Goal: Task Accomplishment & Management: Manage account settings

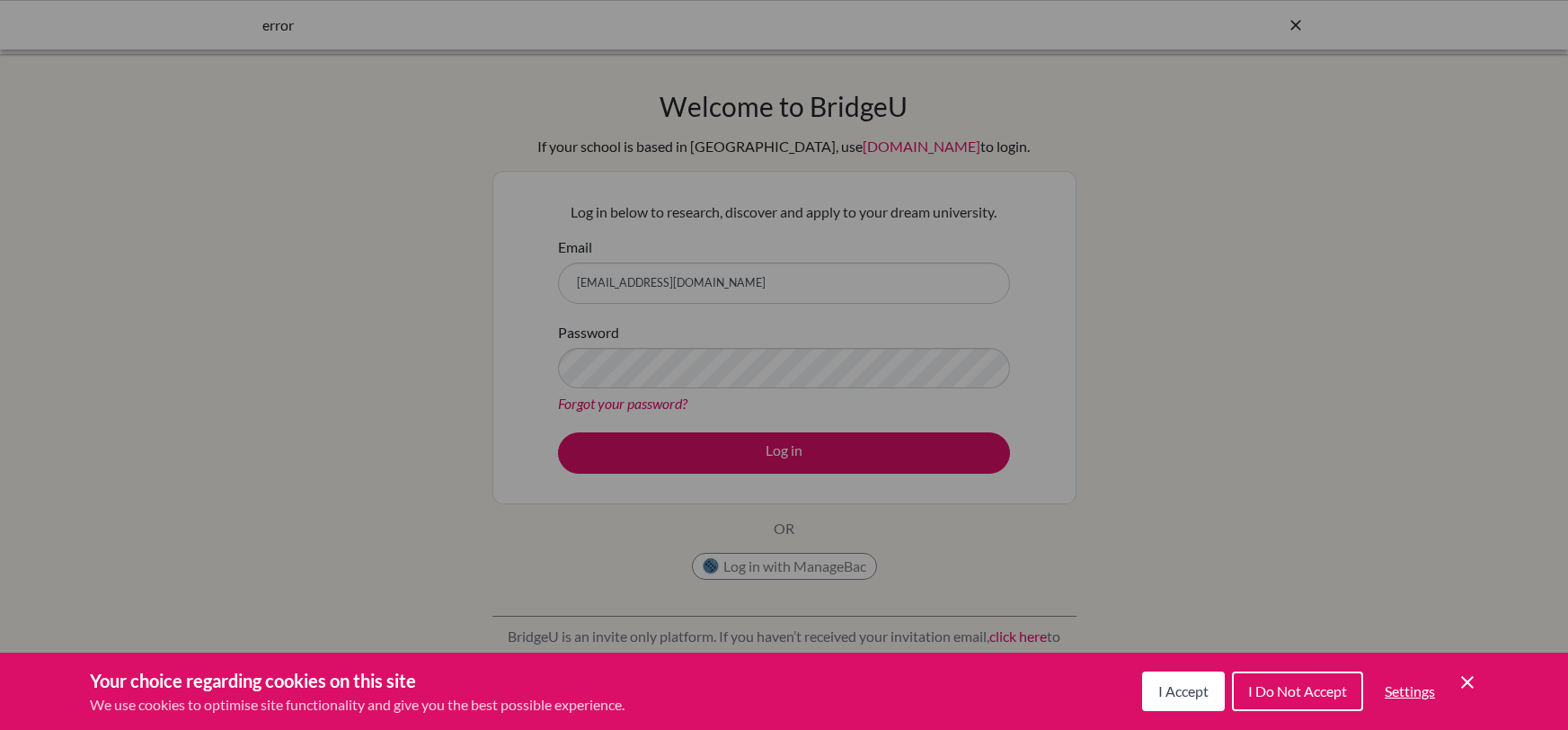
click at [1173, 689] on span "I Accept" at bounding box center [1184, 691] width 50 height 17
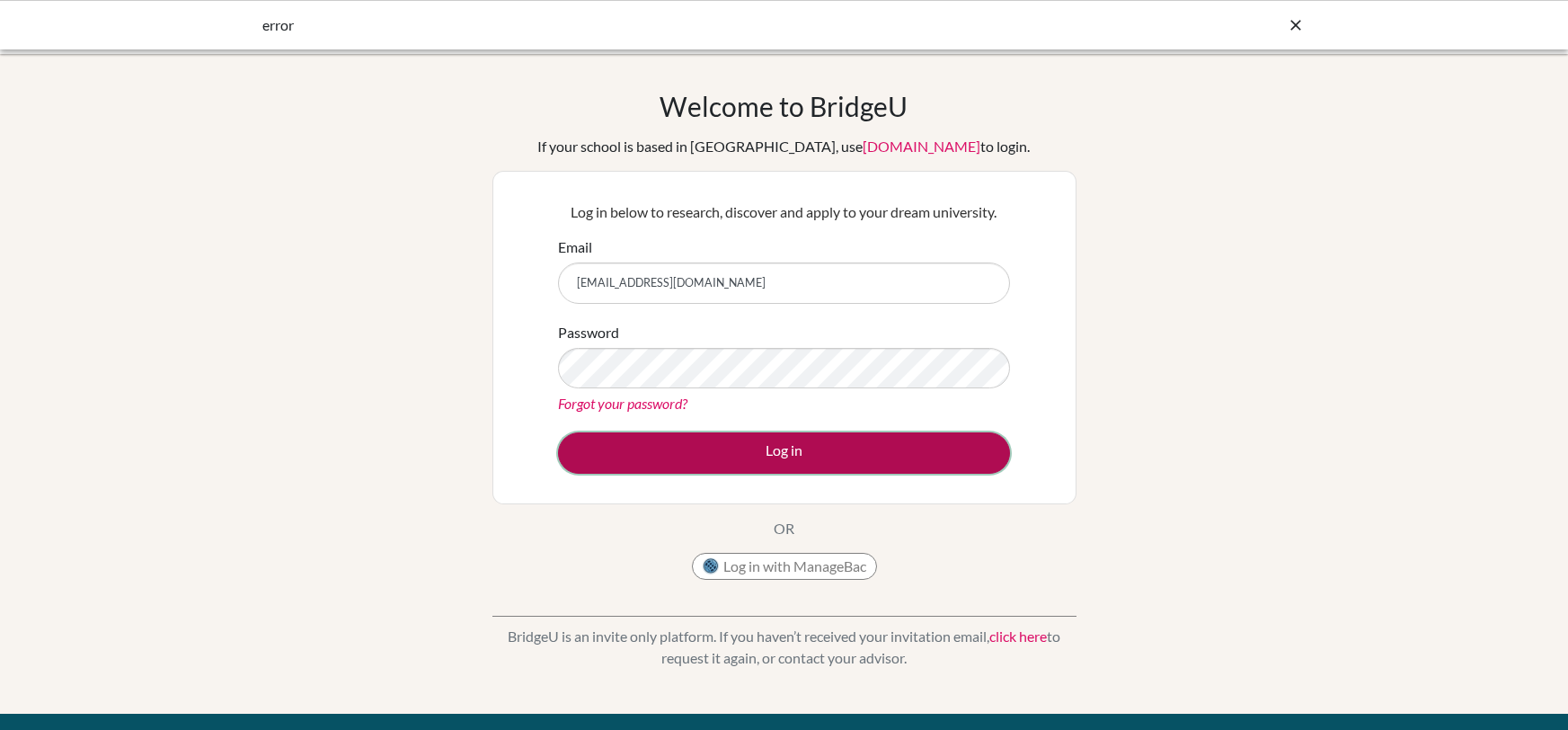
click at [812, 450] on button "Log in" at bounding box center [784, 452] width 453 height 41
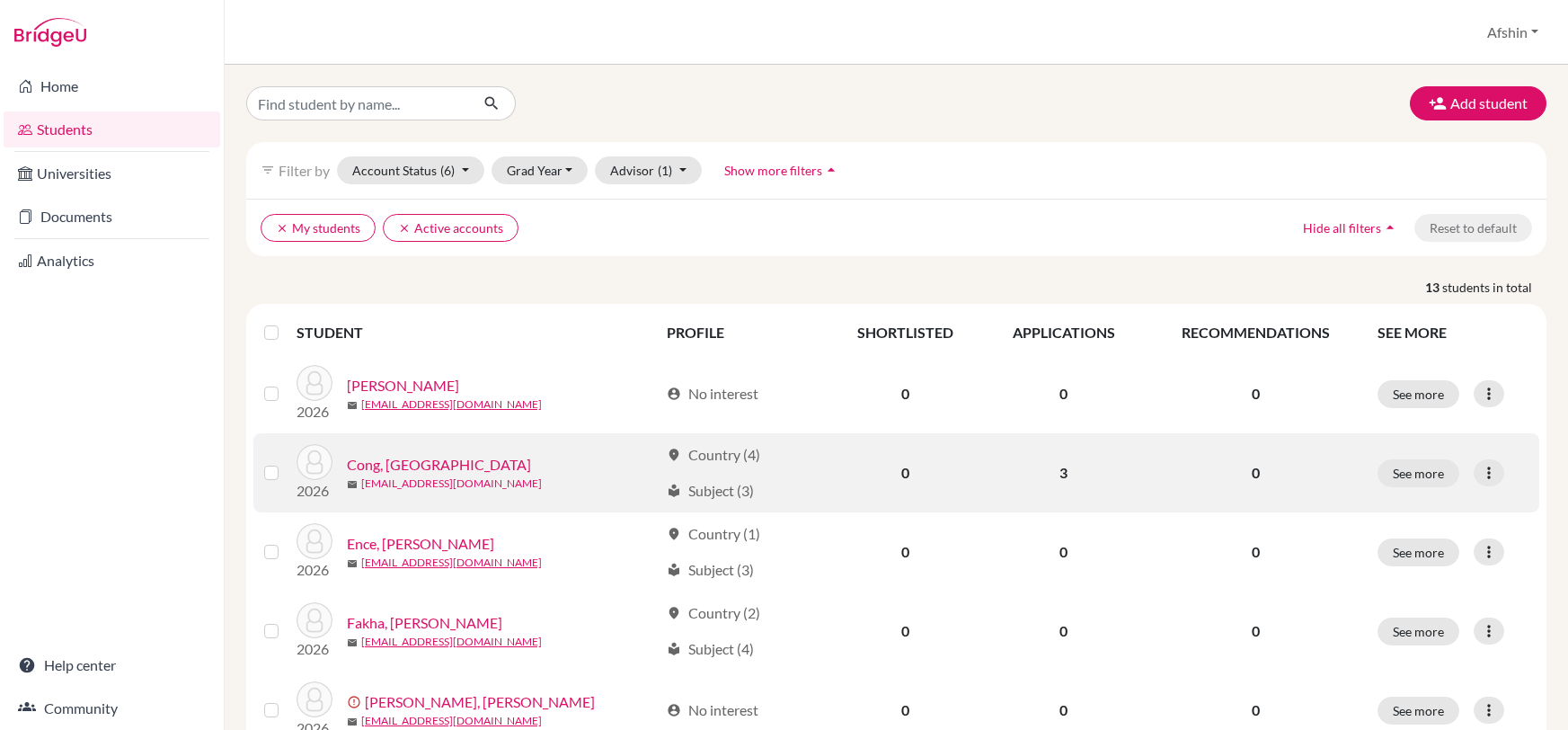
click at [410, 480] on link "con2374-1@oisankara.net" at bounding box center [452, 483] width 181 height 16
click at [1442, 471] on button "See more" at bounding box center [1418, 473] width 82 height 28
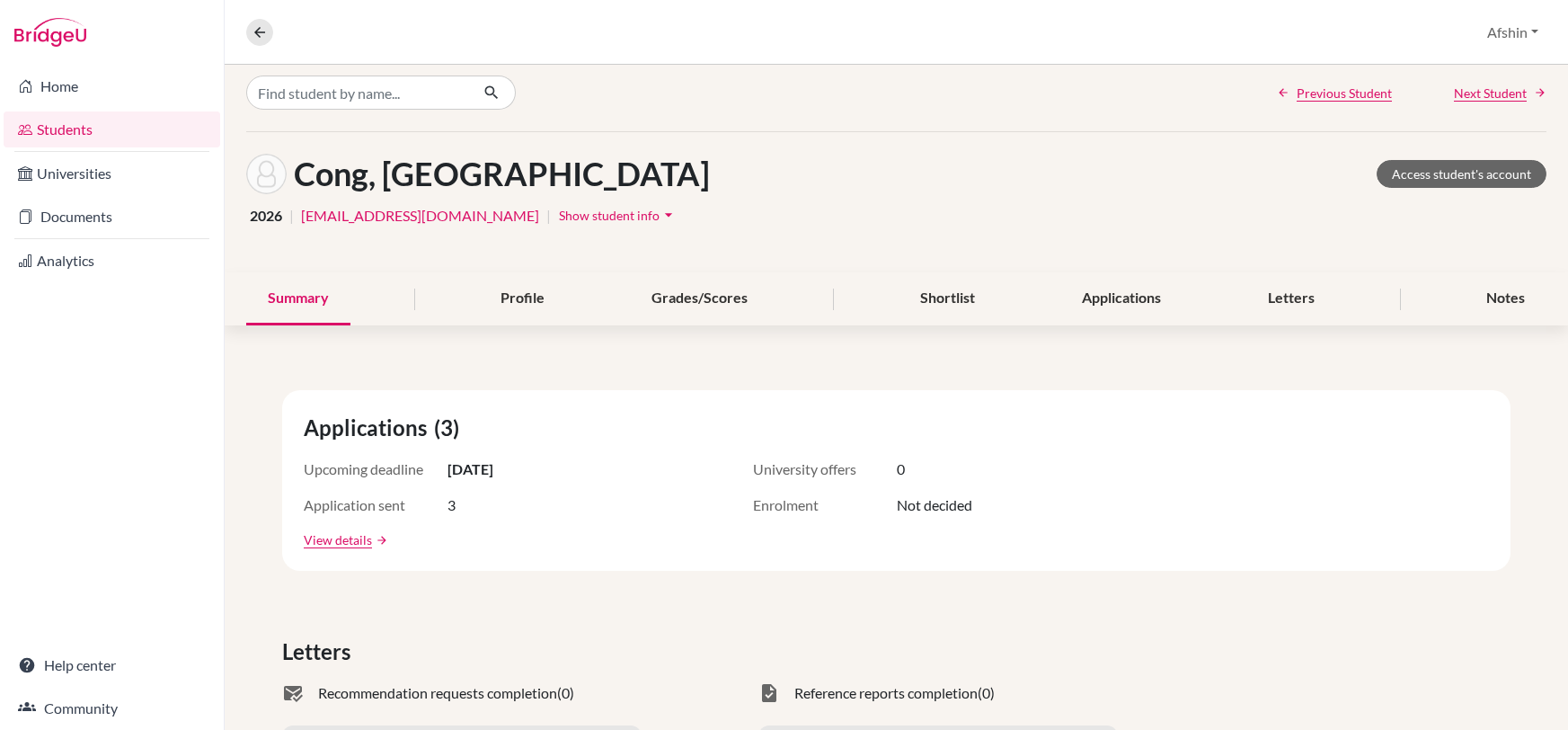
scroll to position [9, 0]
click at [1065, 284] on div "Applications" at bounding box center [1121, 300] width 122 height 53
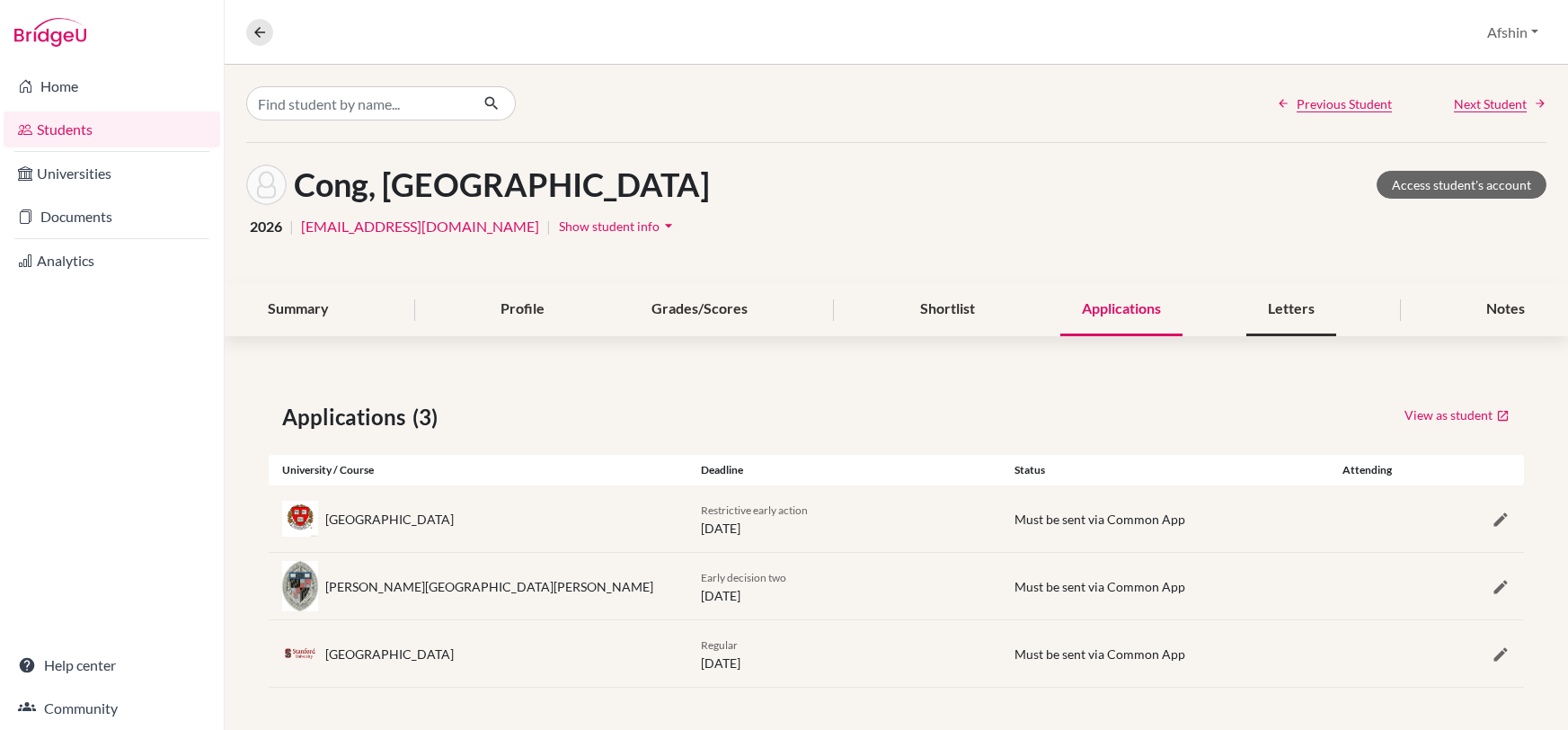
click at [1274, 305] on div "Letters" at bounding box center [1291, 309] width 90 height 53
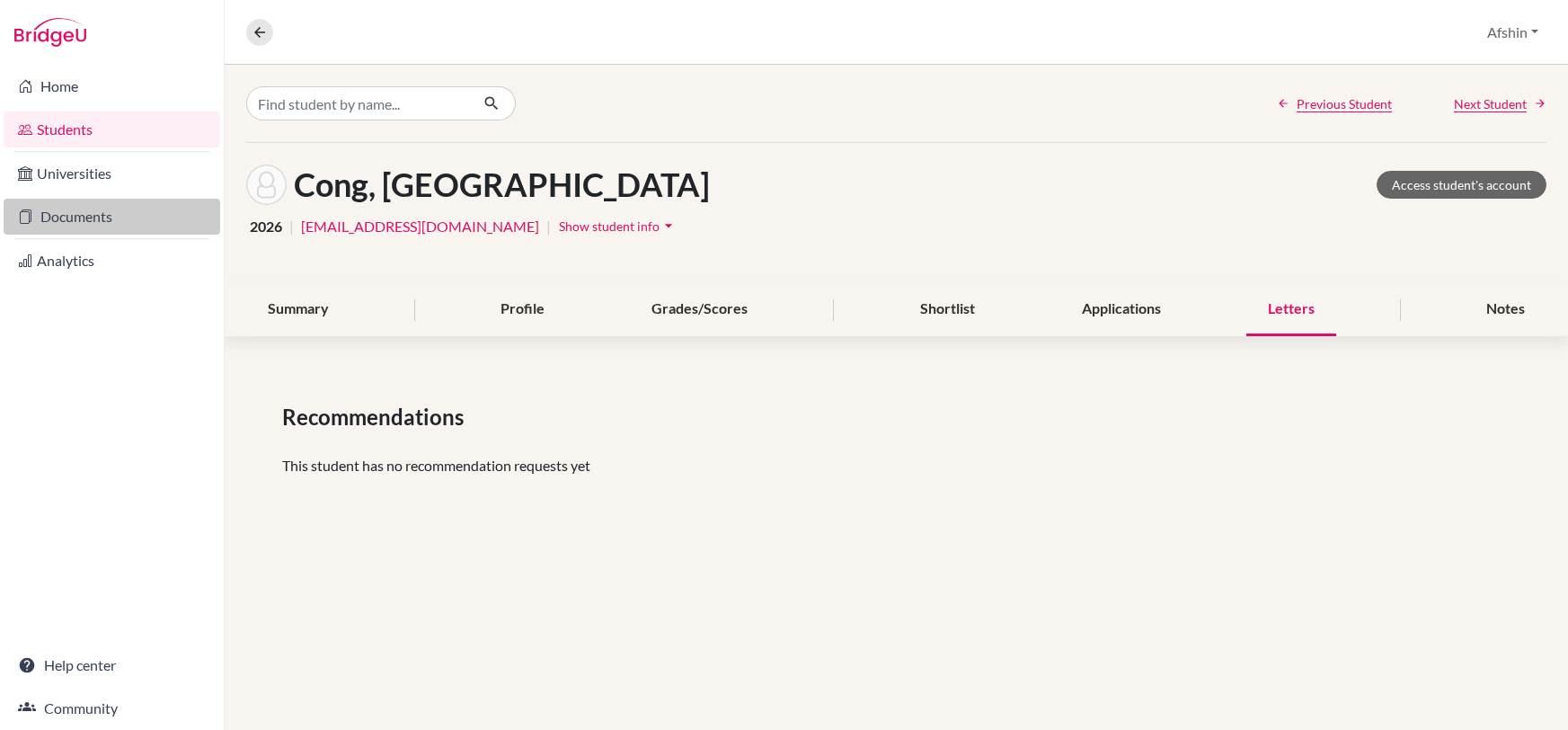
click at [133, 209] on link "Documents" at bounding box center [111, 216] width 216 height 36
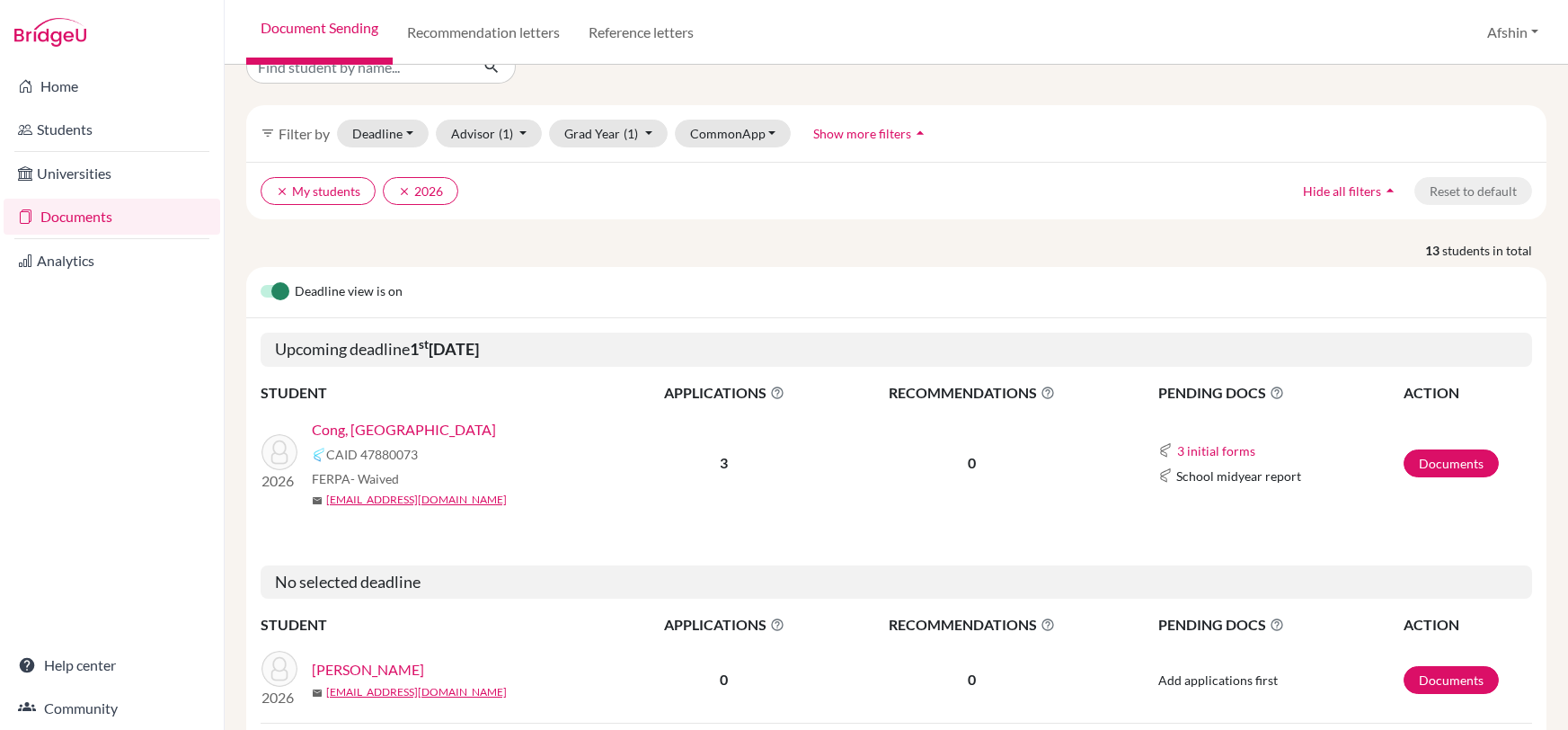
scroll to position [37, 0]
click at [1437, 452] on link "Documents" at bounding box center [1451, 462] width 95 height 28
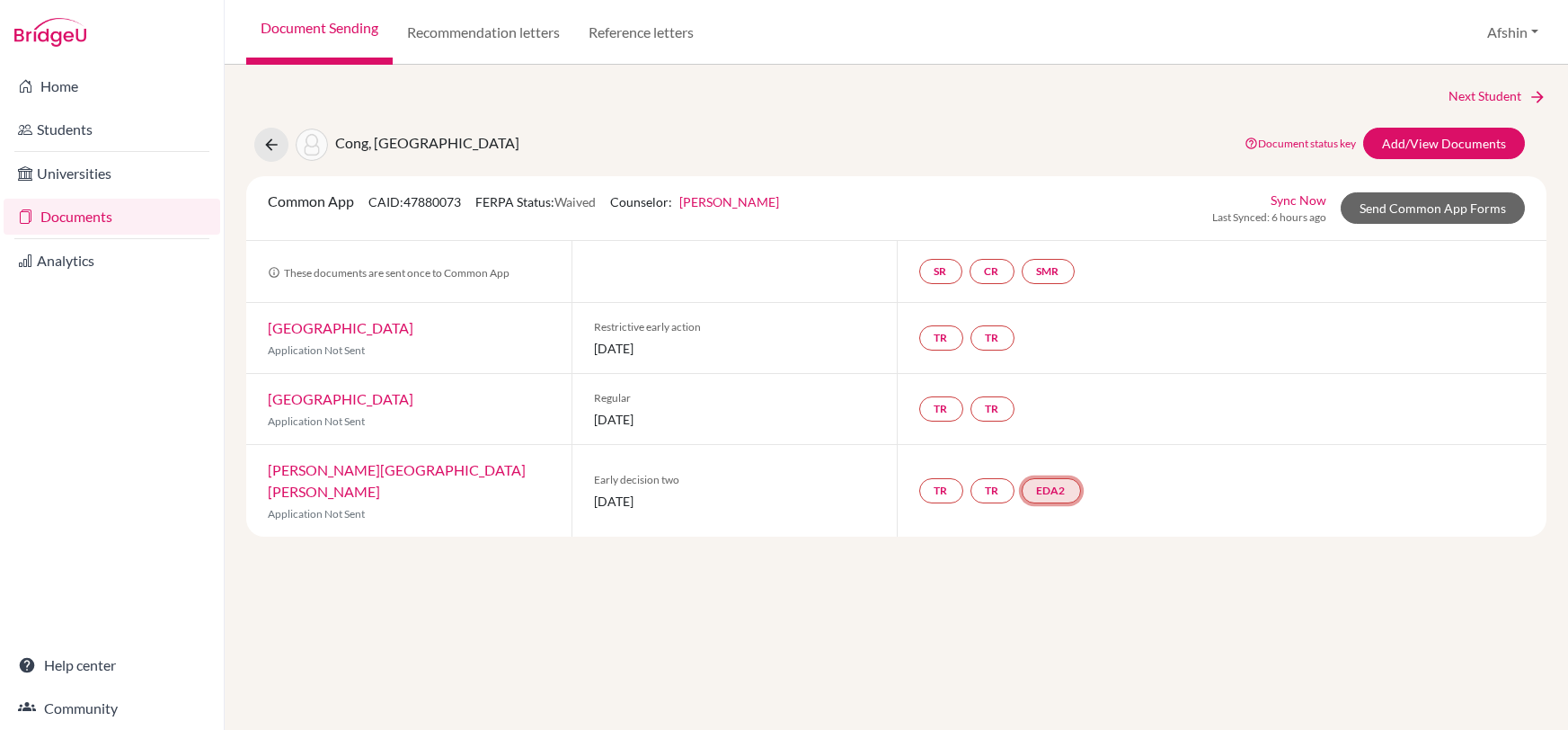
click at [1065, 478] on link "EDA2" at bounding box center [1052, 491] width 60 height 25
click at [1036, 536] on div "Next Student Cong, Yuanzhou Document status key TR Requirement. Document not up…" at bounding box center [896, 397] width 1343 height 665
click at [1455, 145] on link "Add/View Documents" at bounding box center [1444, 143] width 161 height 32
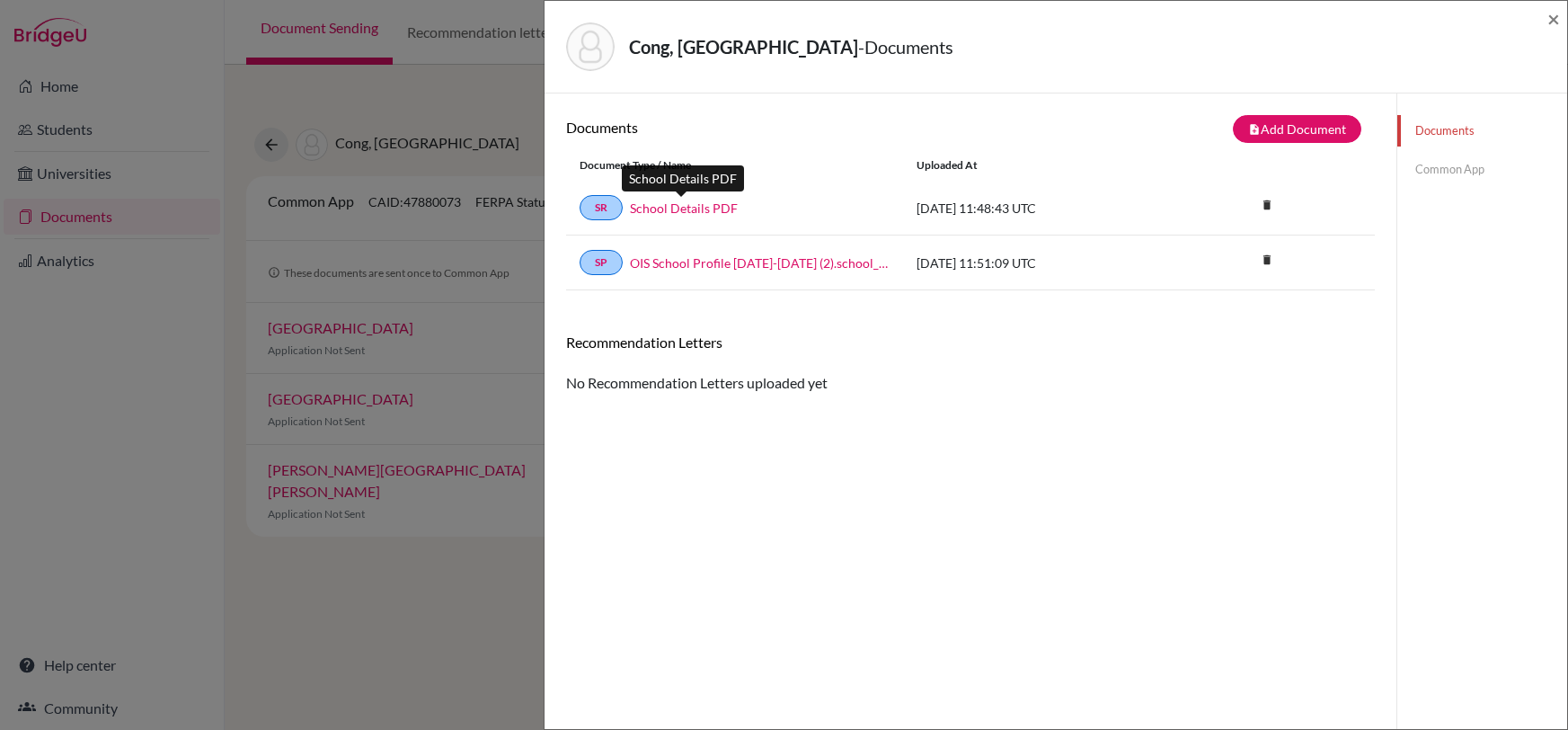
click at [717, 207] on link "School Details PDF" at bounding box center [684, 208] width 108 height 19
click at [1265, 122] on button "note_add Add Document" at bounding box center [1297, 129] width 129 height 28
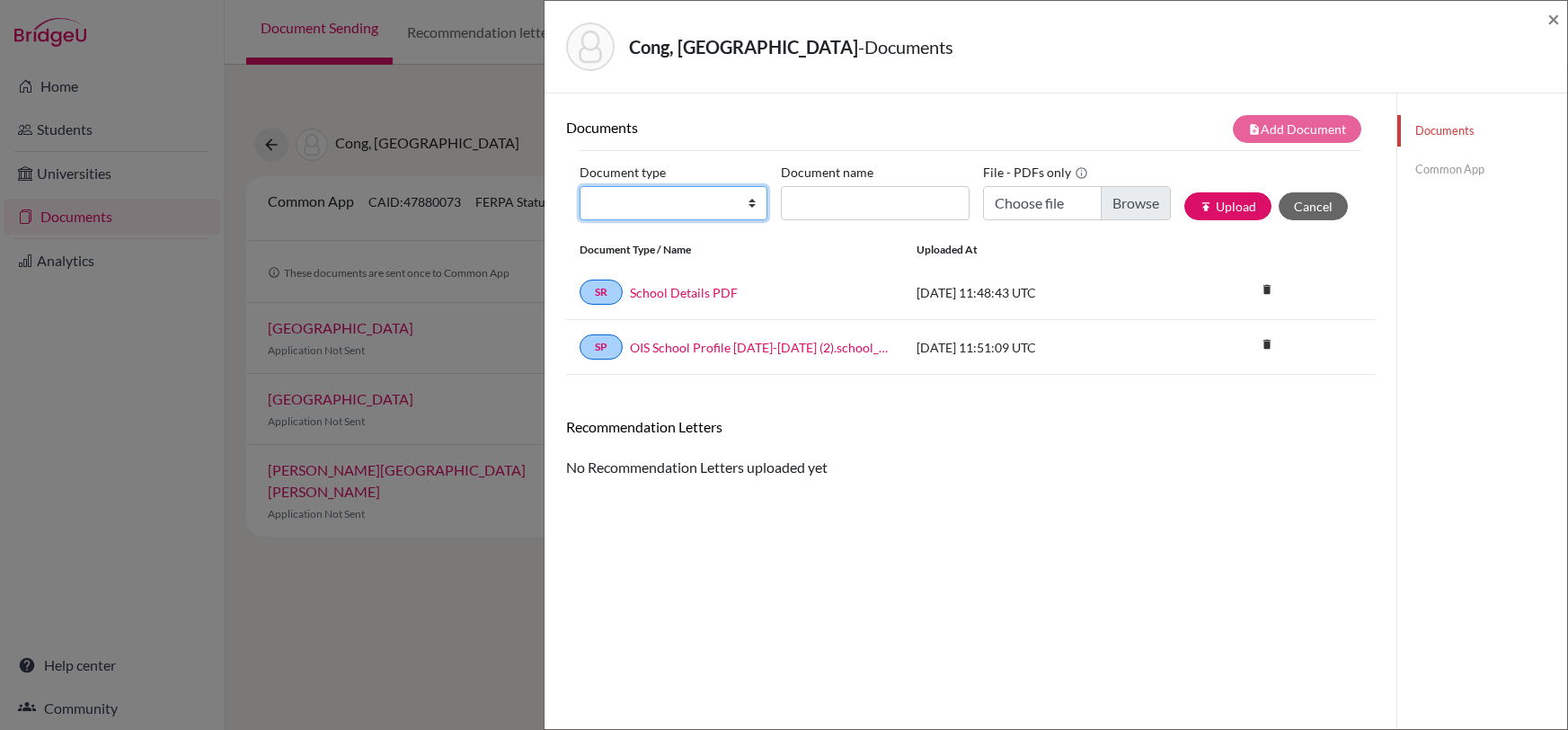
click at [717, 201] on select "Change explanation for Common App reports Counselor recommendation Internationa…" at bounding box center [674, 204] width 188 height 35
select select "4"
click at [579, 186] on select "Change explanation for Common App reports Counselor recommendation Internationa…" at bounding box center [674, 204] width 188 height 35
click at [1453, 119] on link "Documents" at bounding box center [1482, 131] width 170 height 32
click at [1444, 129] on link "Documents" at bounding box center [1482, 131] width 170 height 32
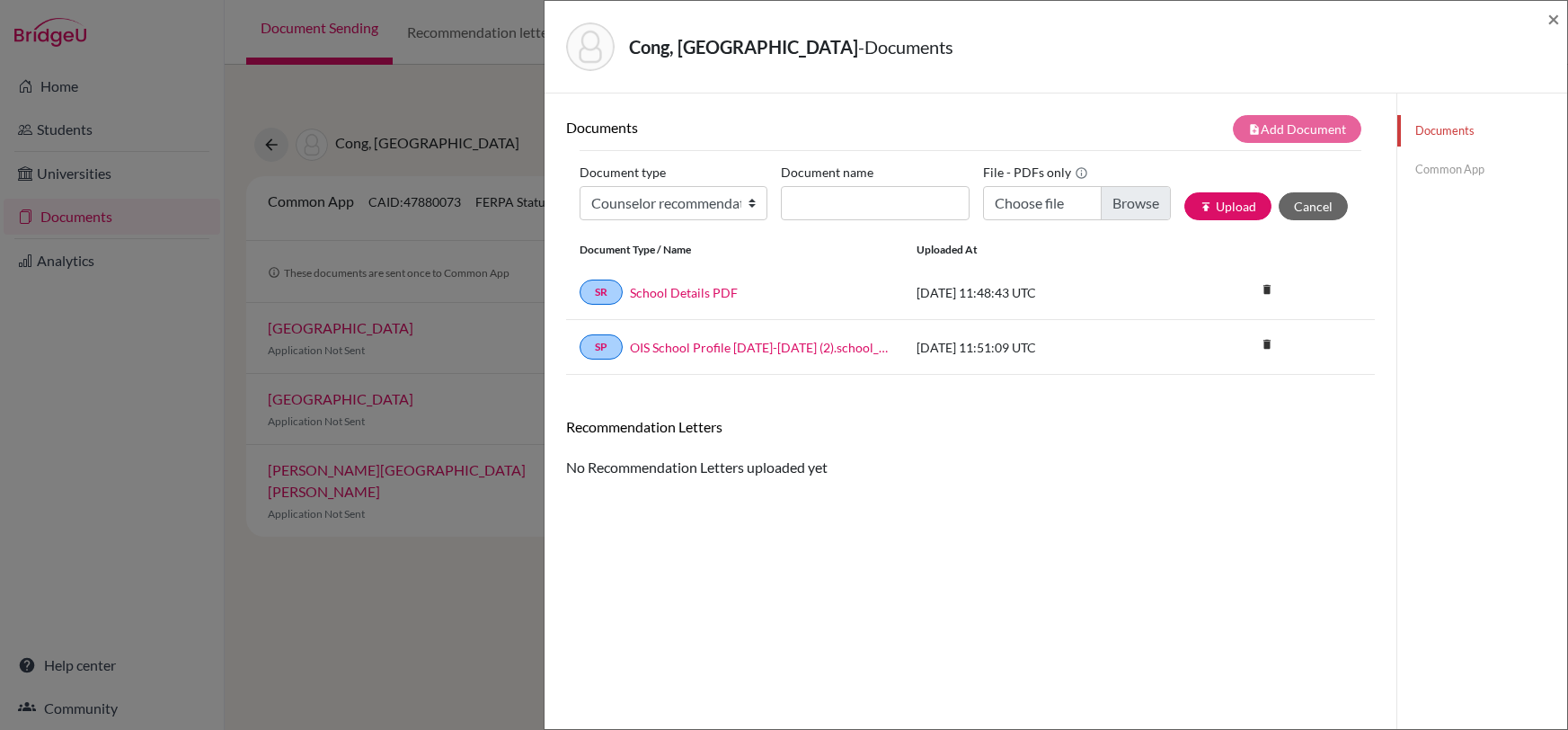
click at [1436, 165] on link "Common App" at bounding box center [1482, 169] width 170 height 32
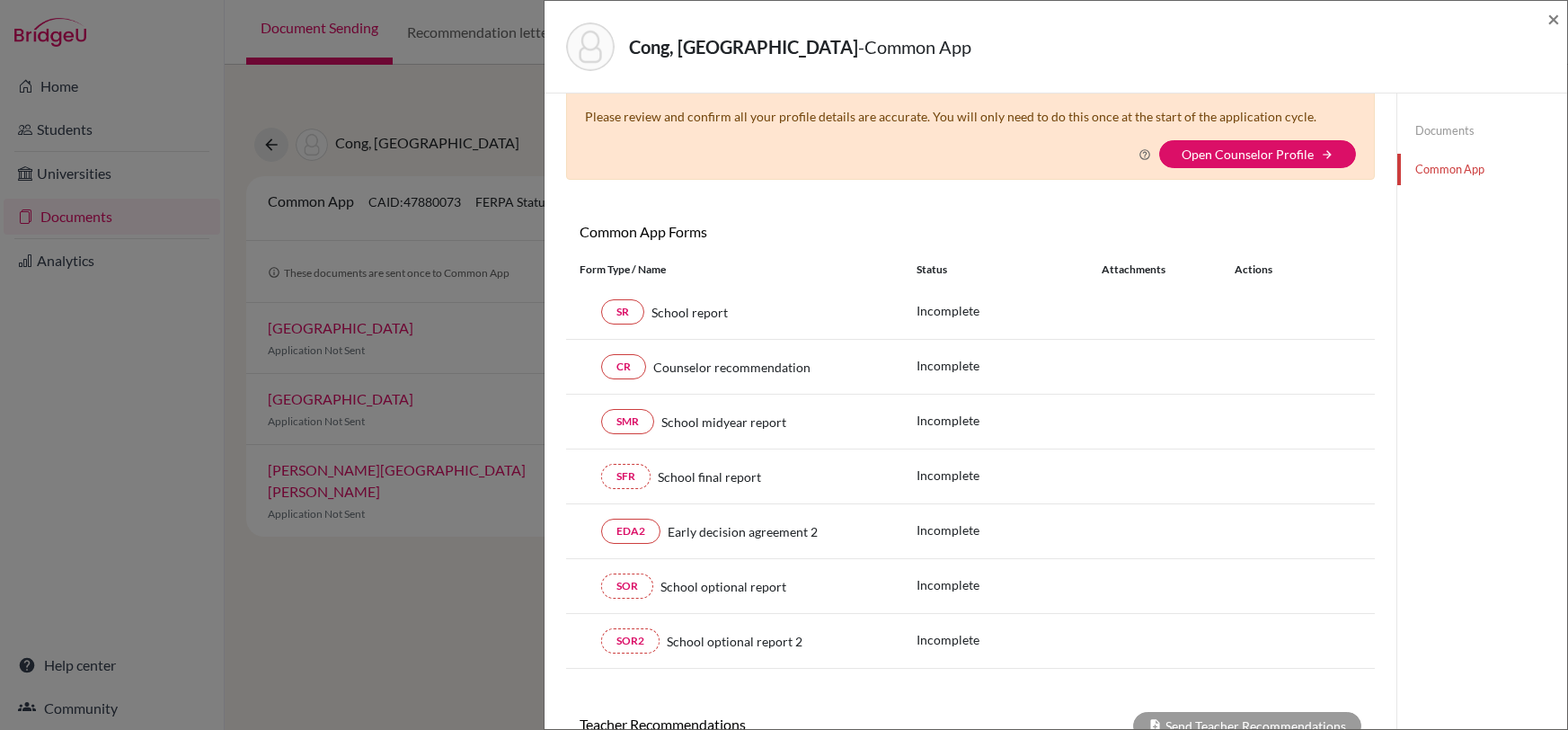
scroll to position [52, 0]
click at [359, 667] on div "Cong, Yuanzhou - Common App × × Counselor Profile required Please review and co…" at bounding box center [784, 365] width 1568 height 730
click at [1560, 29] on div "Cong, Yuanzhou - Common App ×" at bounding box center [1056, 47] width 1023 height 92
click at [1560, 17] on span "×" at bounding box center [1554, 18] width 12 height 26
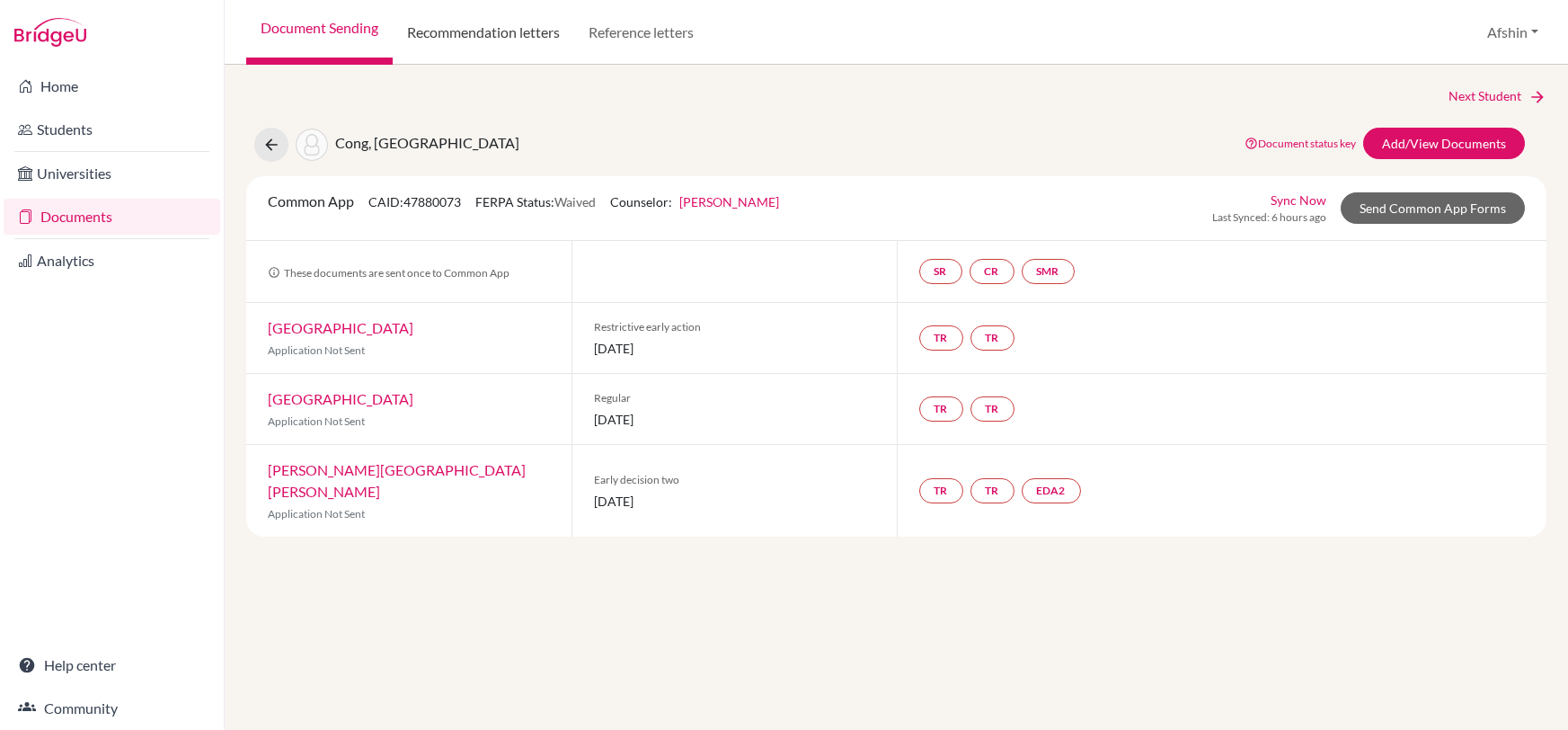
click at [533, 31] on link "Recommendation letters" at bounding box center [483, 32] width 182 height 64
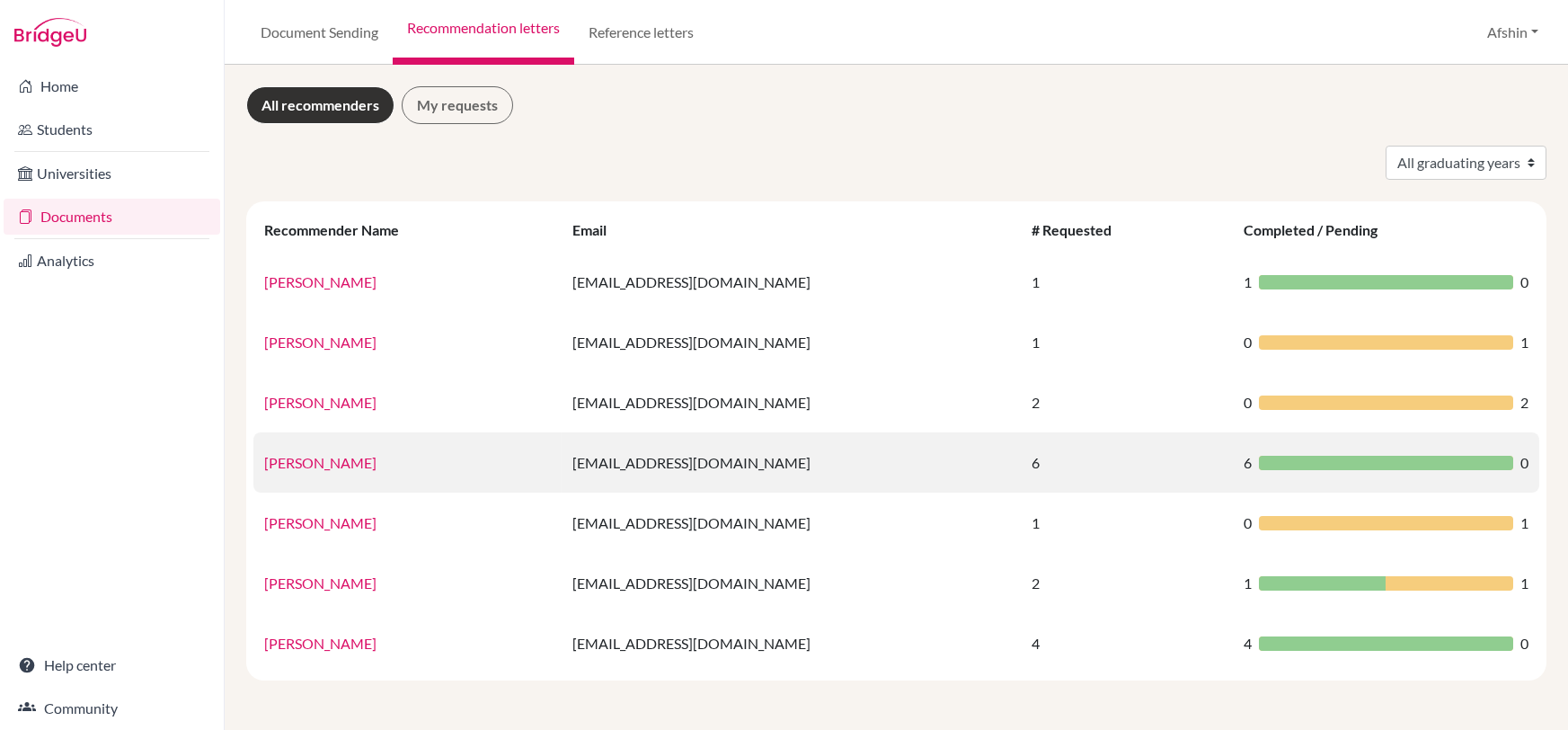
click at [327, 461] on link "Kristen Nielsen" at bounding box center [320, 462] width 112 height 17
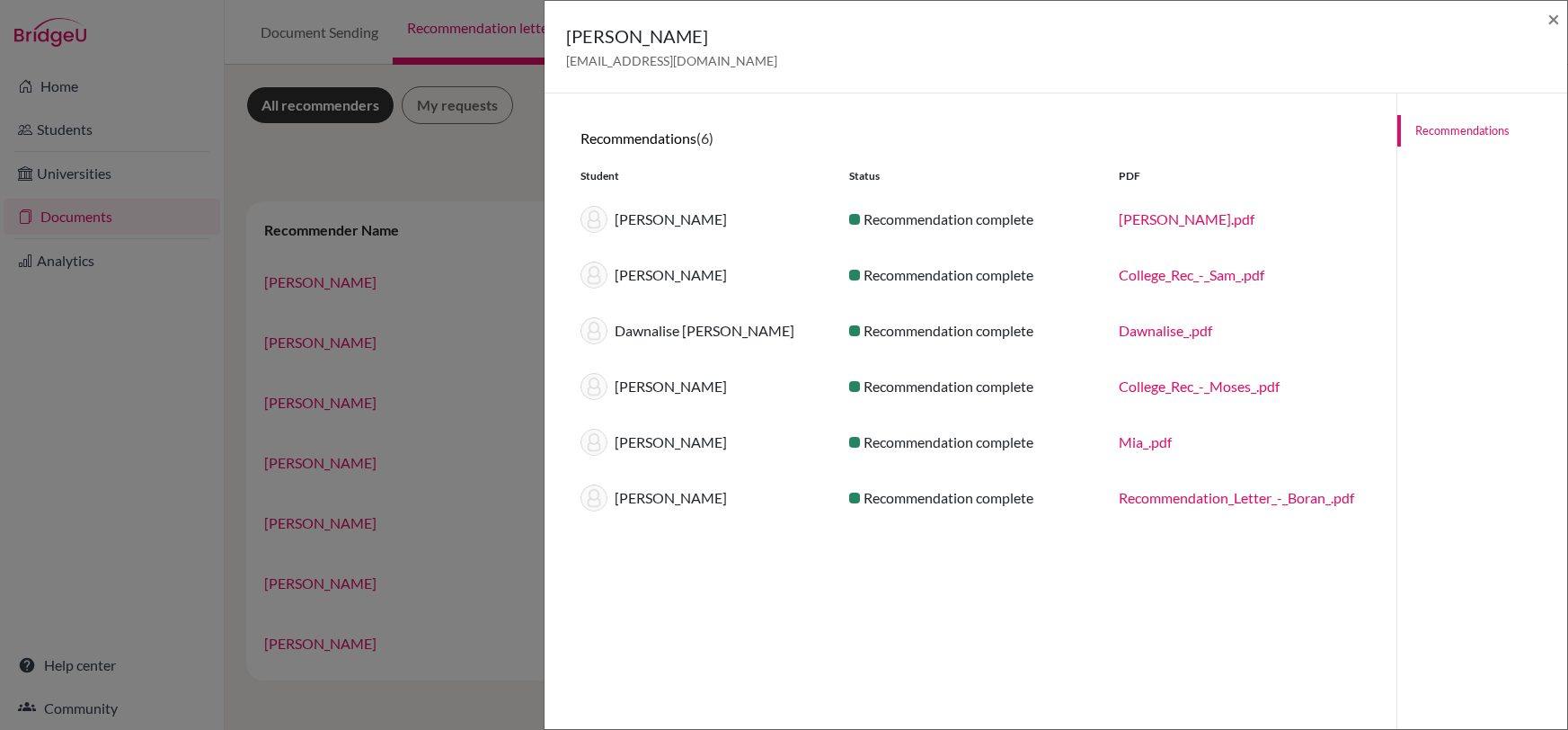
click at [462, 555] on div "Kristen Nielsen kristennielsen@oisankara.net × Recommendations (6) Student Stat…" at bounding box center [784, 365] width 1568 height 730
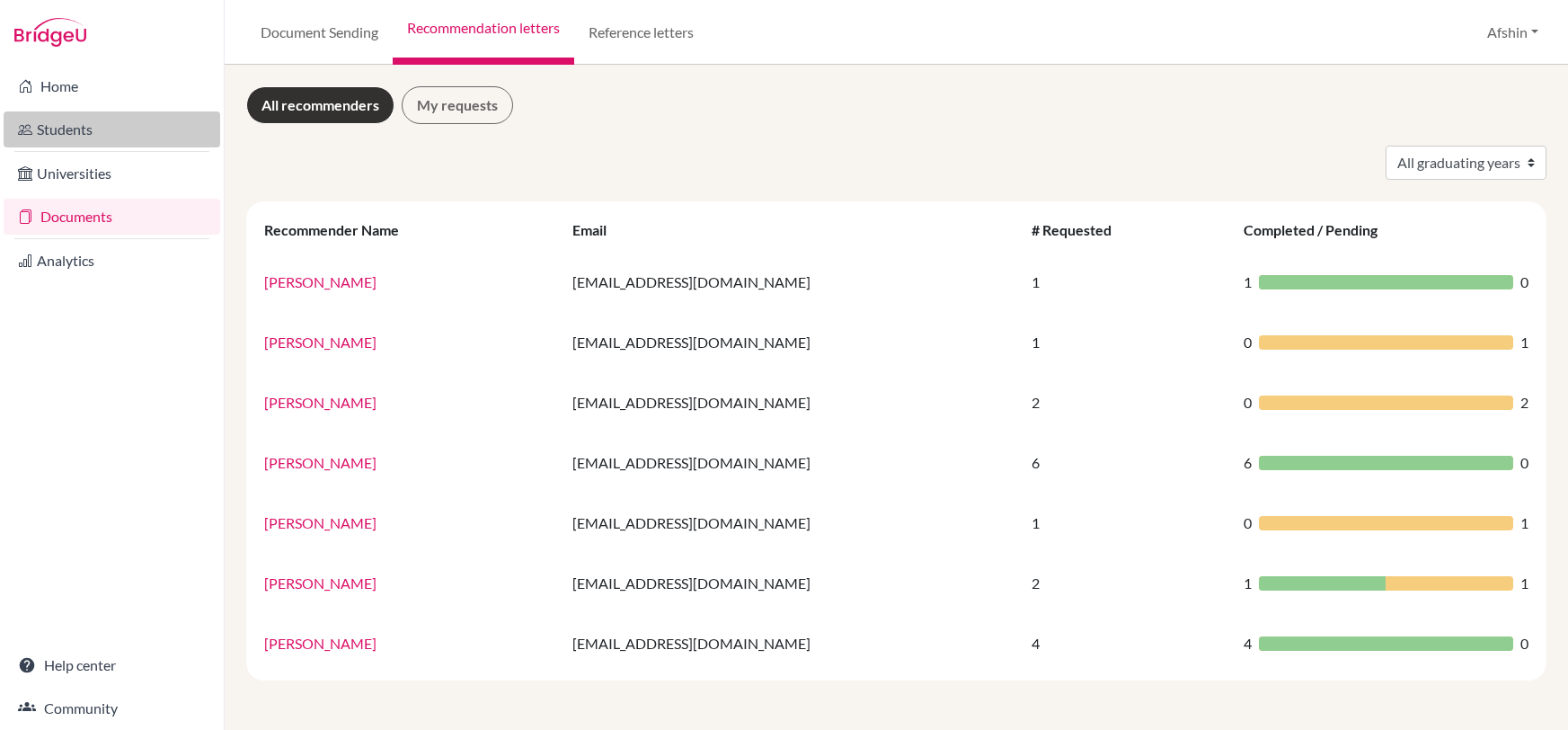
click at [83, 118] on link "Students" at bounding box center [111, 129] width 216 height 36
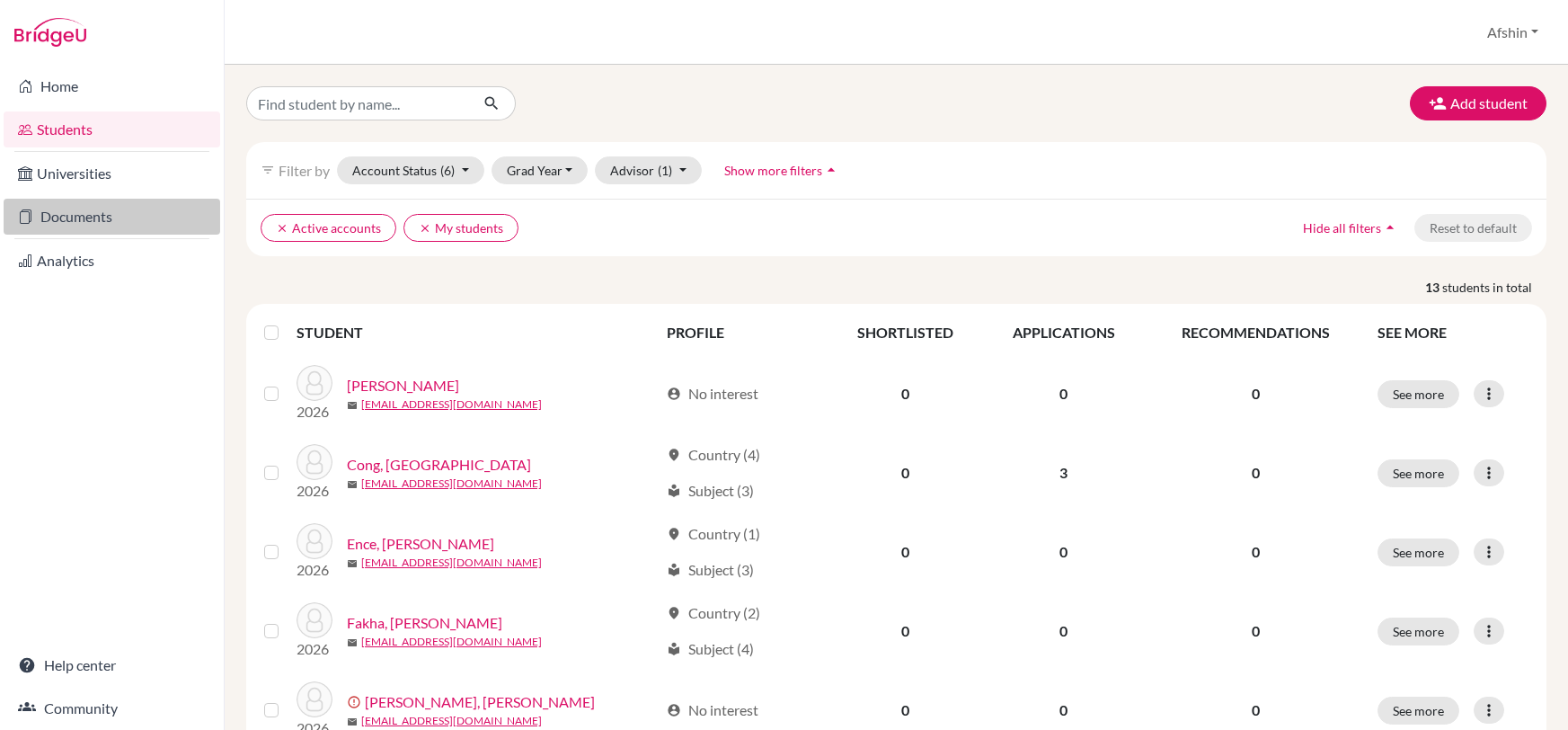
click at [65, 228] on link "Documents" at bounding box center [111, 216] width 216 height 36
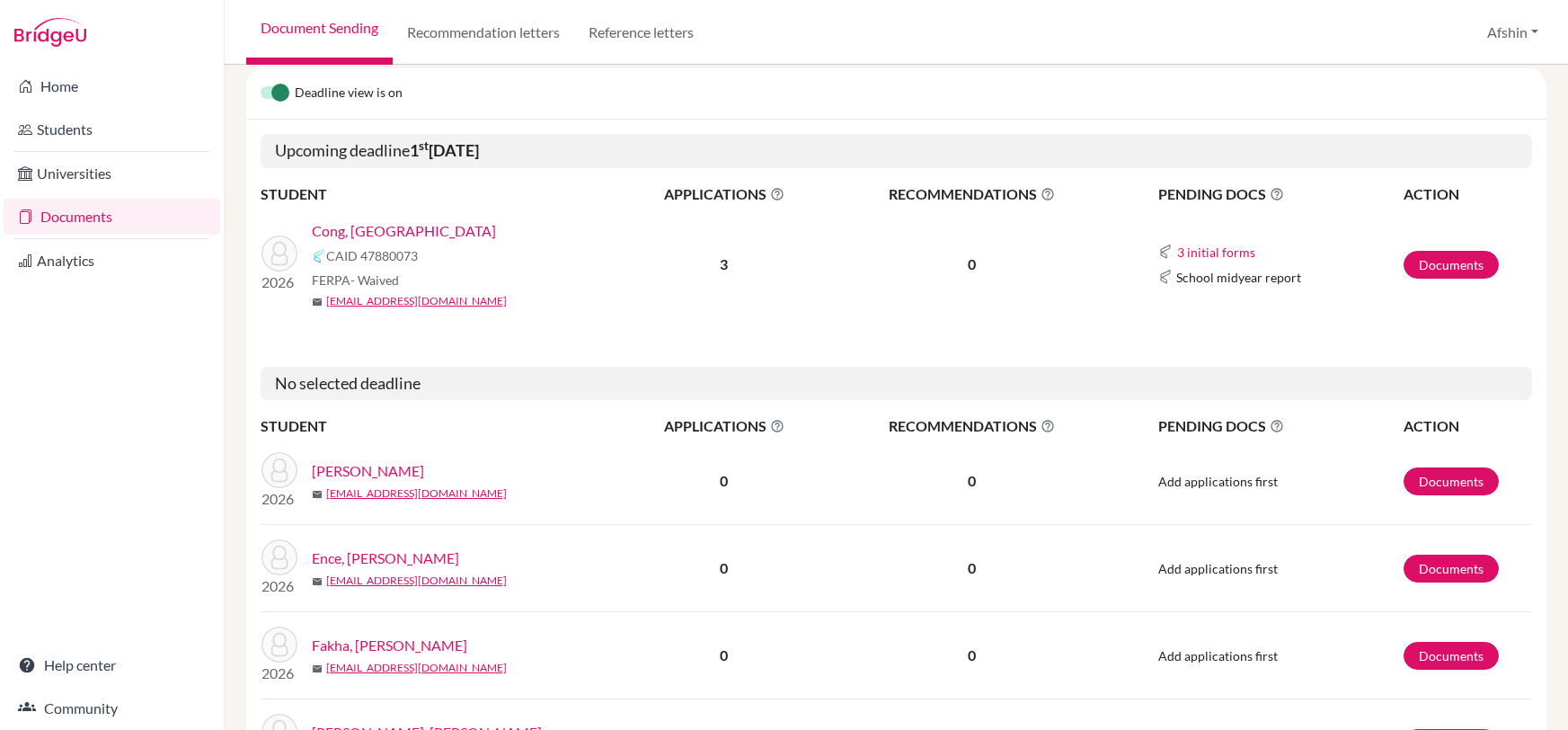
scroll to position [233, 0]
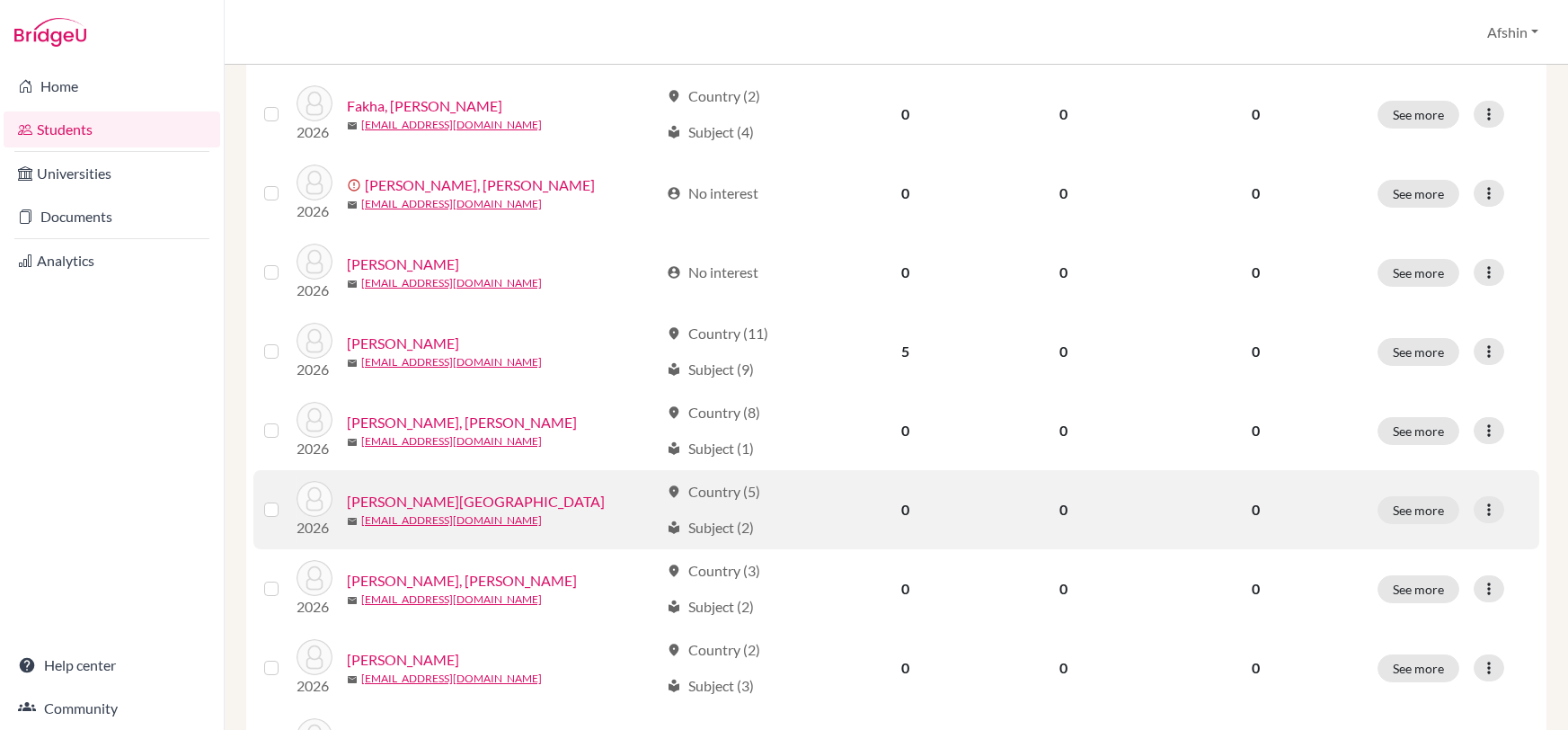
scroll to position [562, 0]
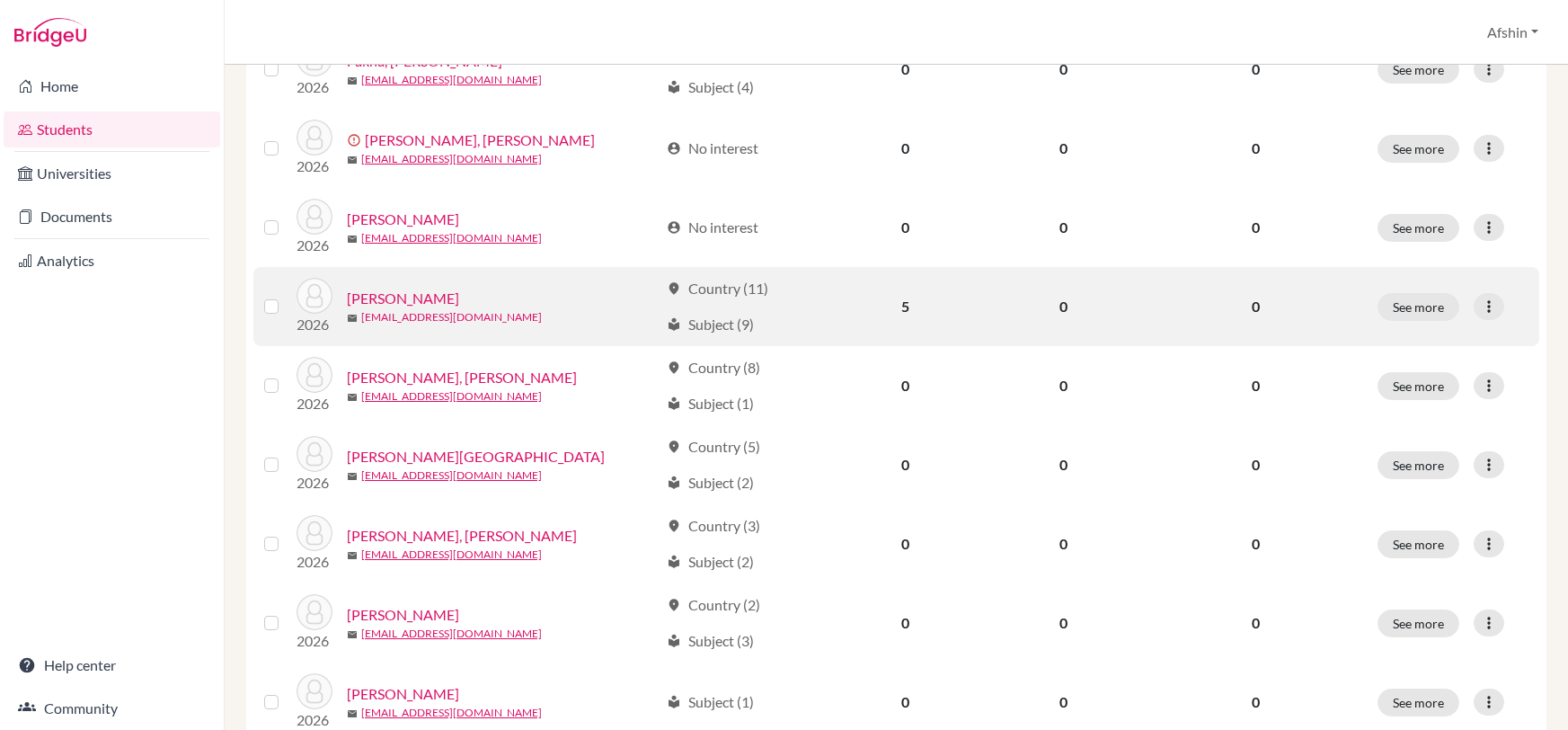
click at [418, 313] on link "[EMAIL_ADDRESS][DOMAIN_NAME]" at bounding box center [452, 317] width 181 height 16
click at [1426, 308] on button "See more" at bounding box center [1418, 306] width 82 height 28
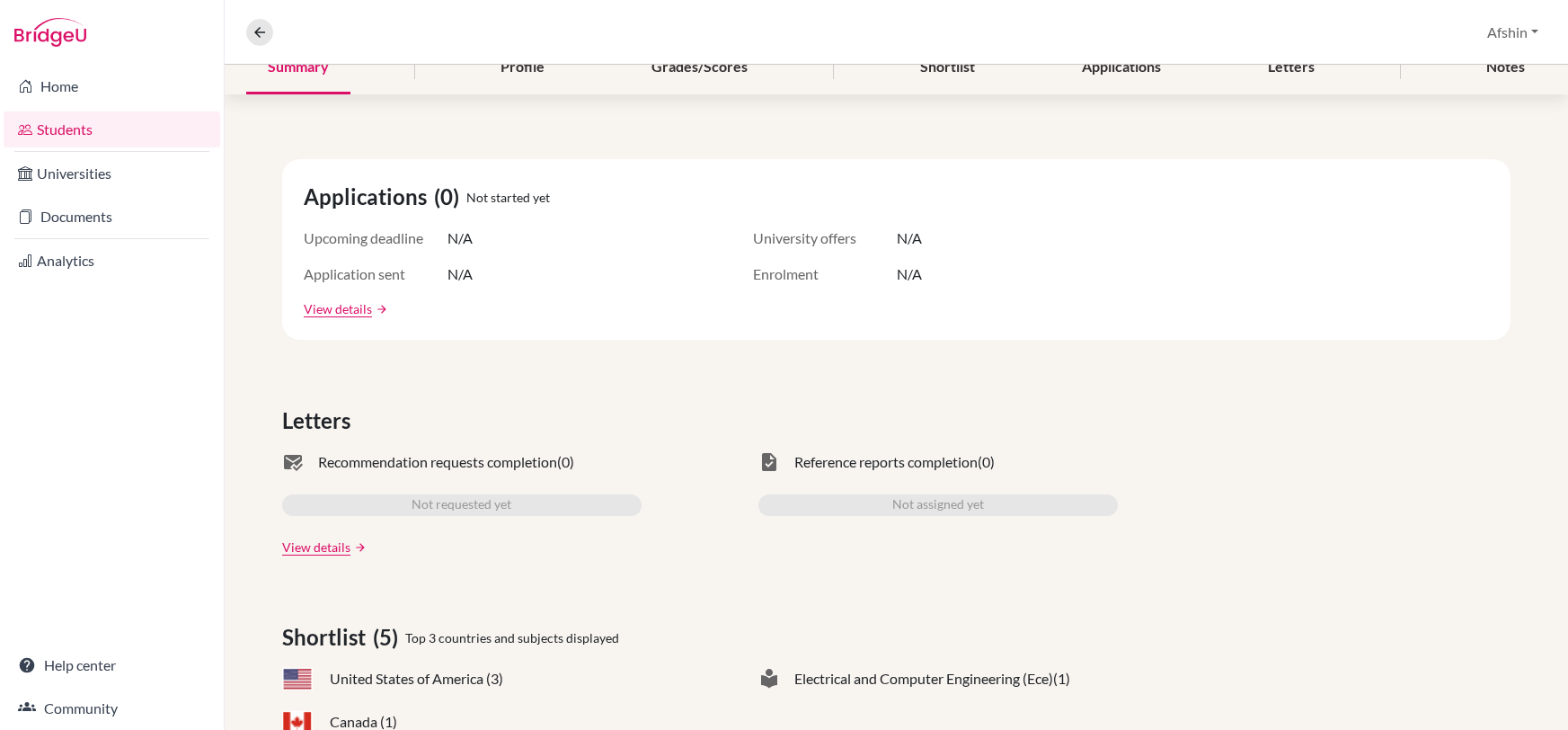
scroll to position [239, 0]
click at [339, 312] on link "View details" at bounding box center [337, 311] width 68 height 19
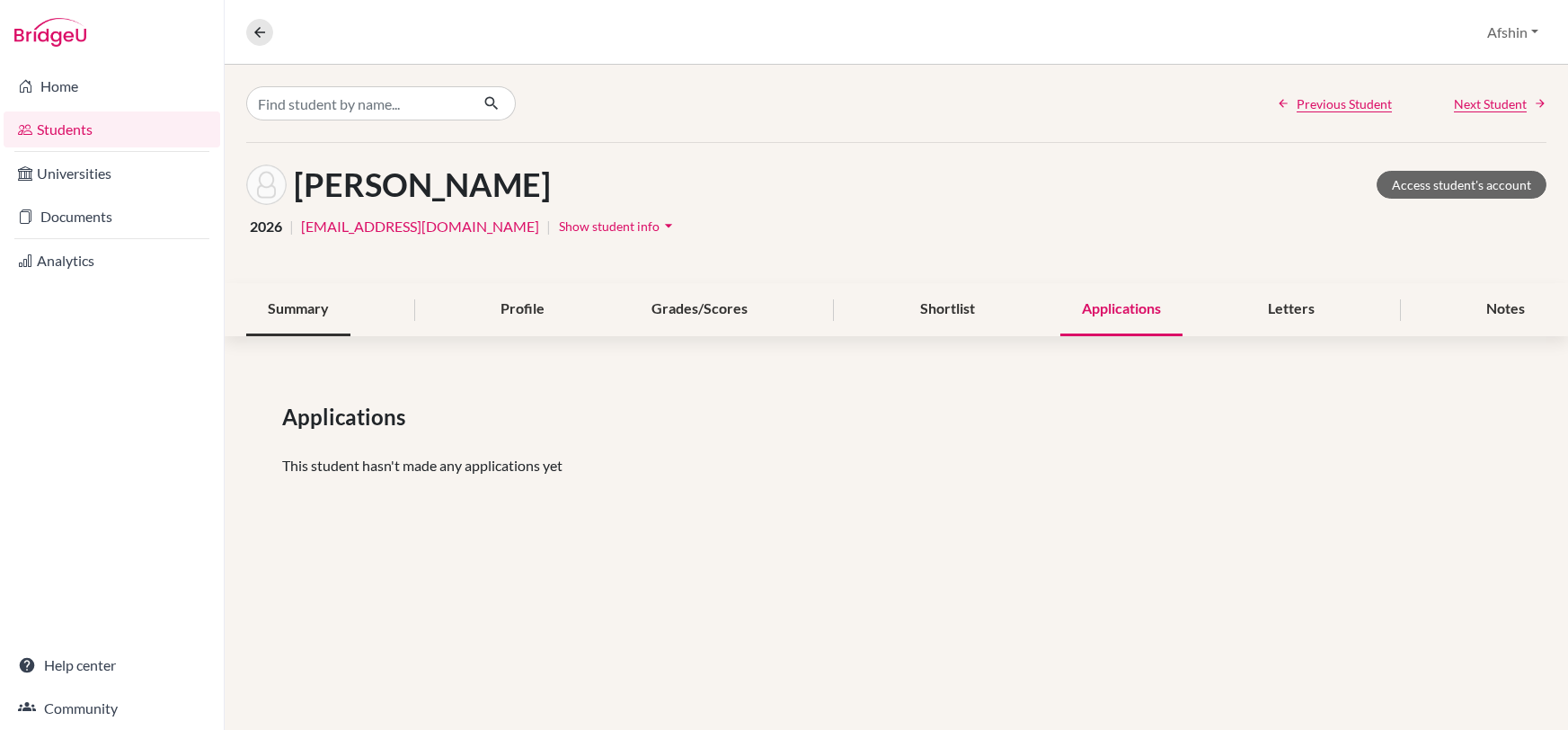
click at [282, 315] on div "Summary" at bounding box center [298, 309] width 105 height 53
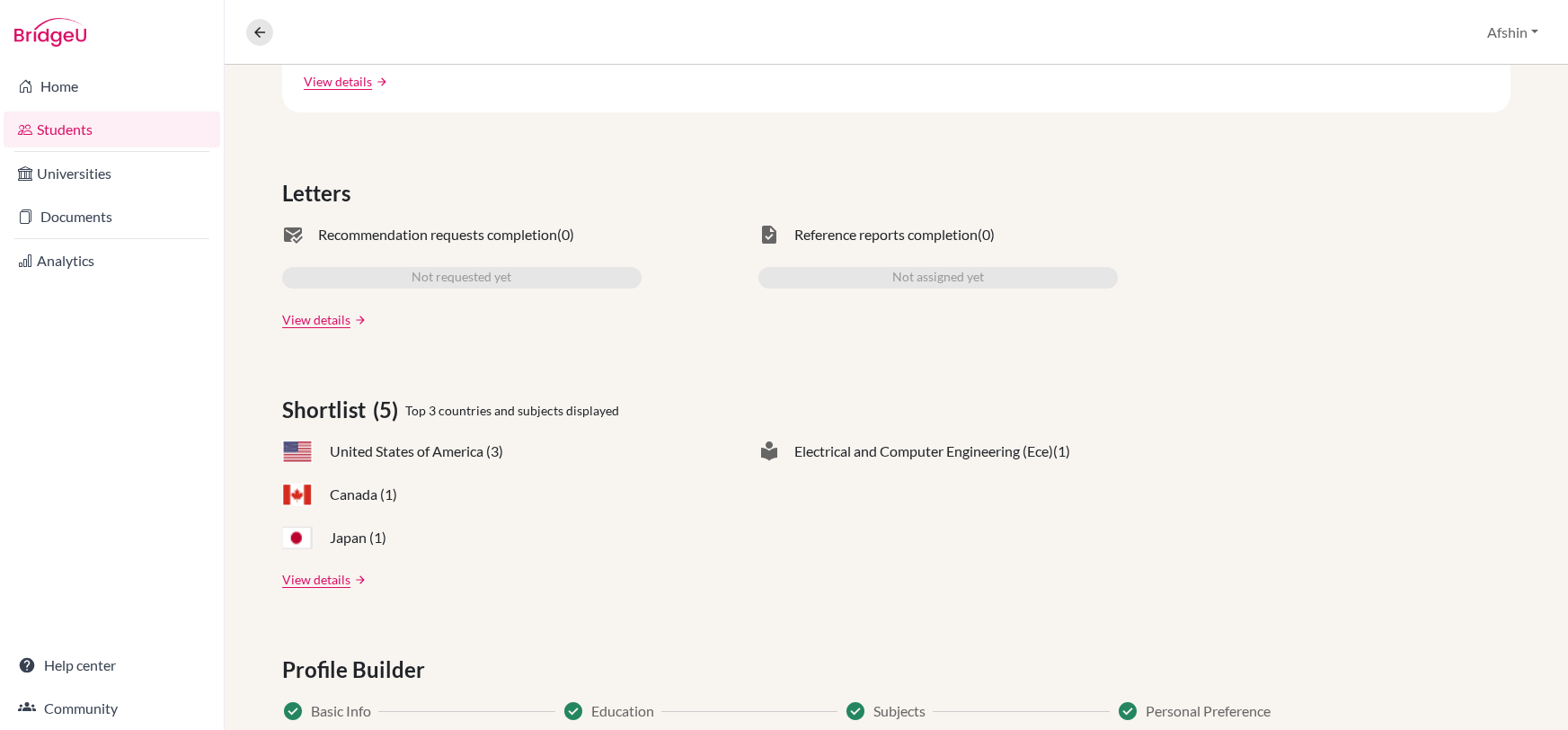
scroll to position [53, 0]
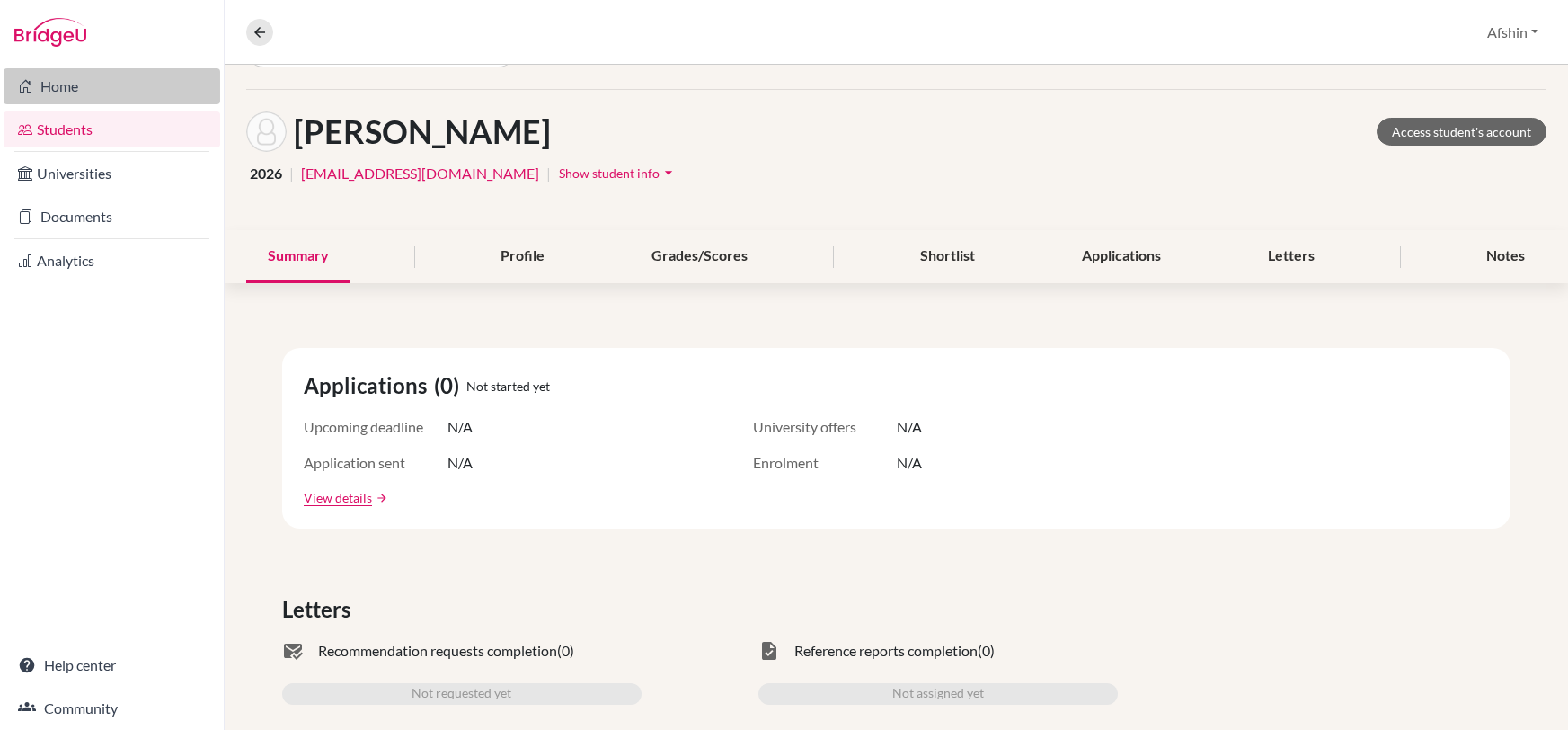
click at [68, 101] on link "Home" at bounding box center [111, 85] width 216 height 36
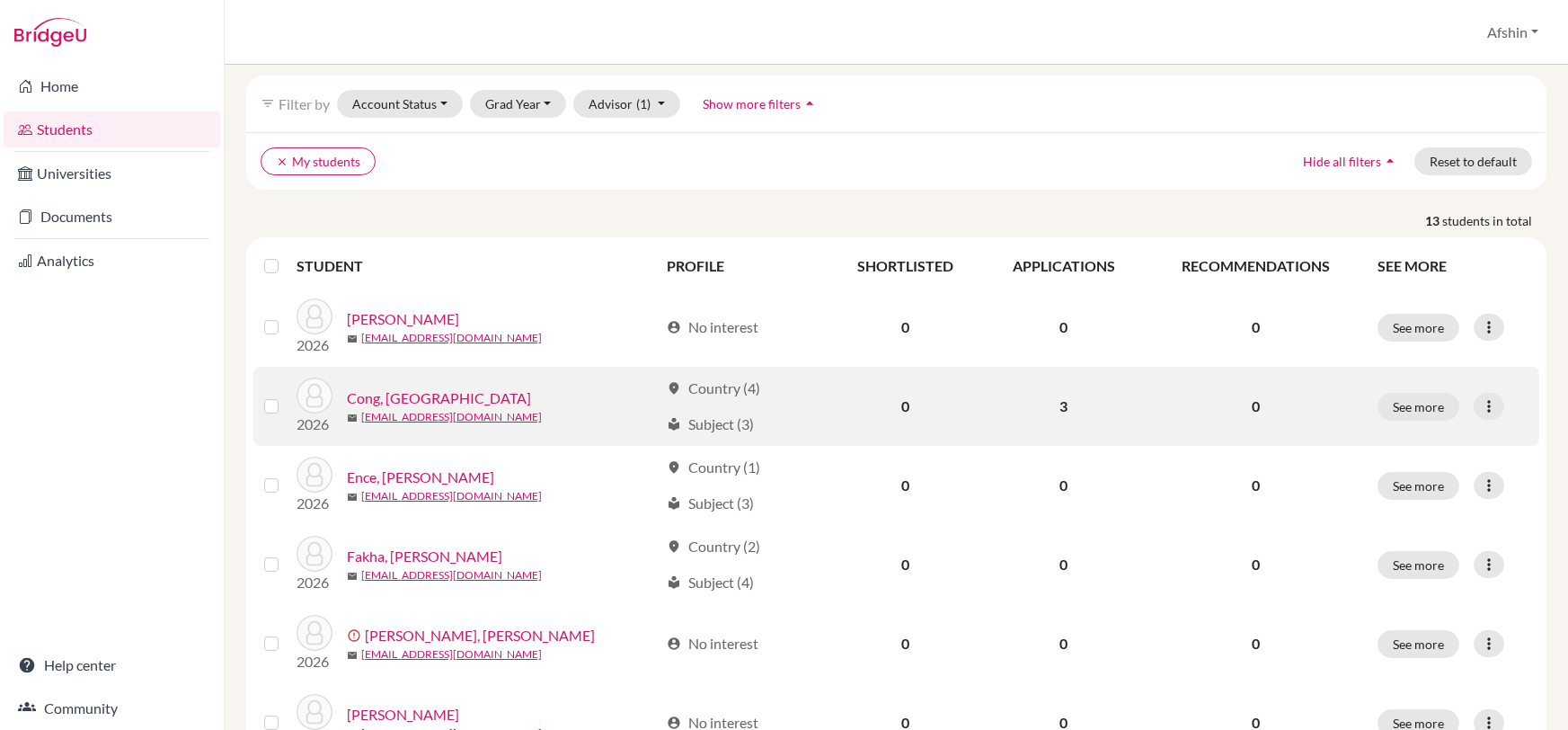
scroll to position [67, 0]
click at [1394, 410] on button "See more" at bounding box center [1418, 405] width 82 height 28
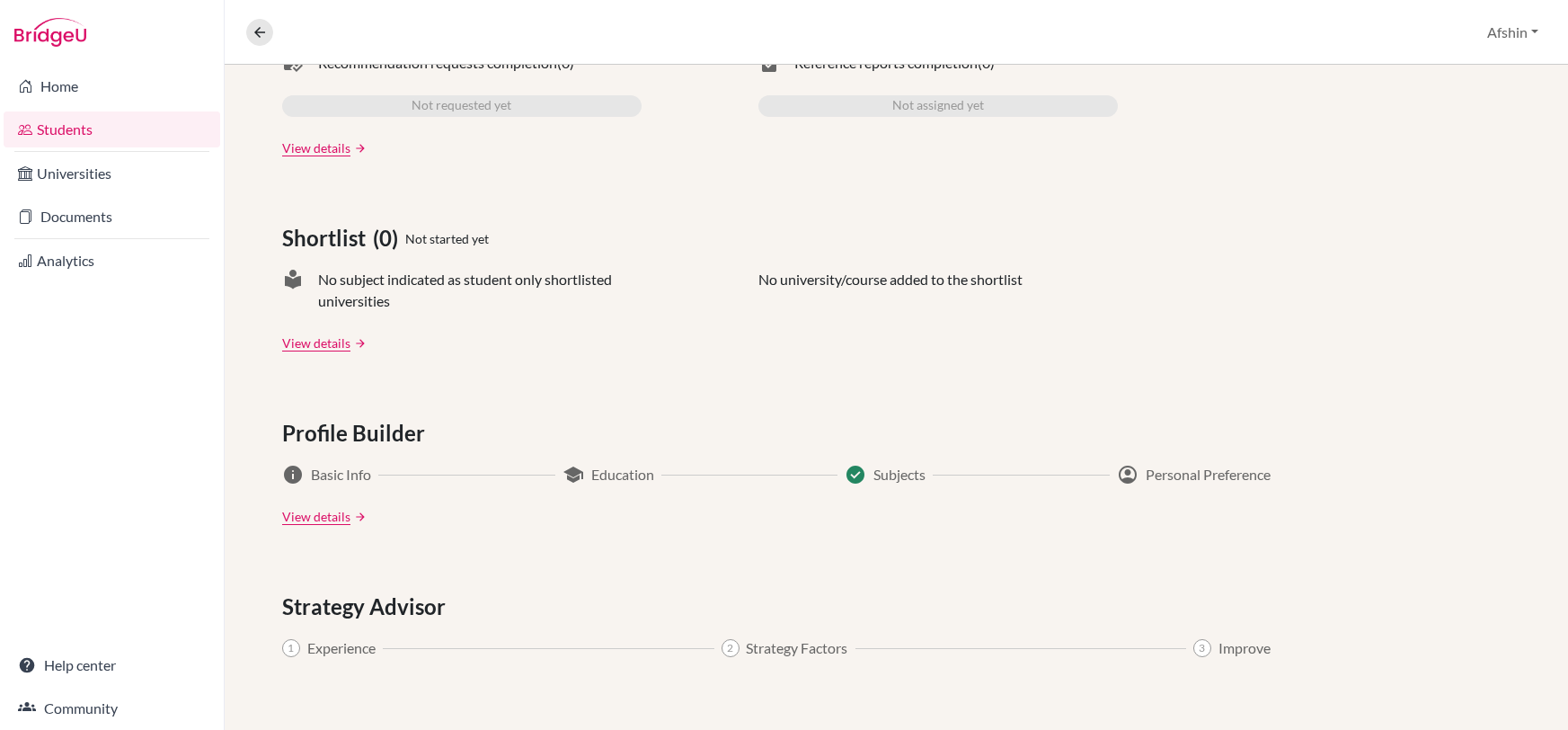
scroll to position [603, 0]
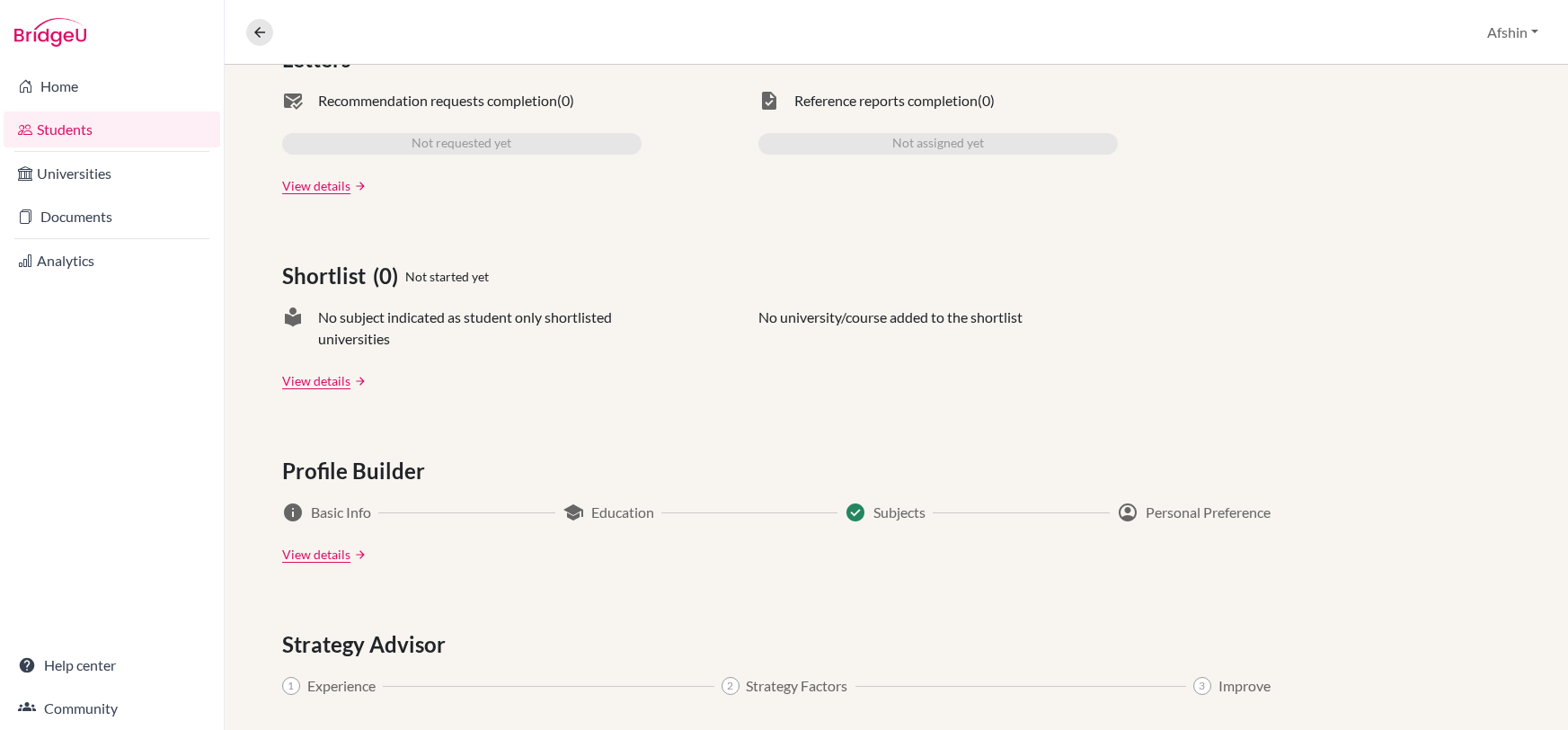
click at [61, 112] on link "Students" at bounding box center [111, 129] width 216 height 36
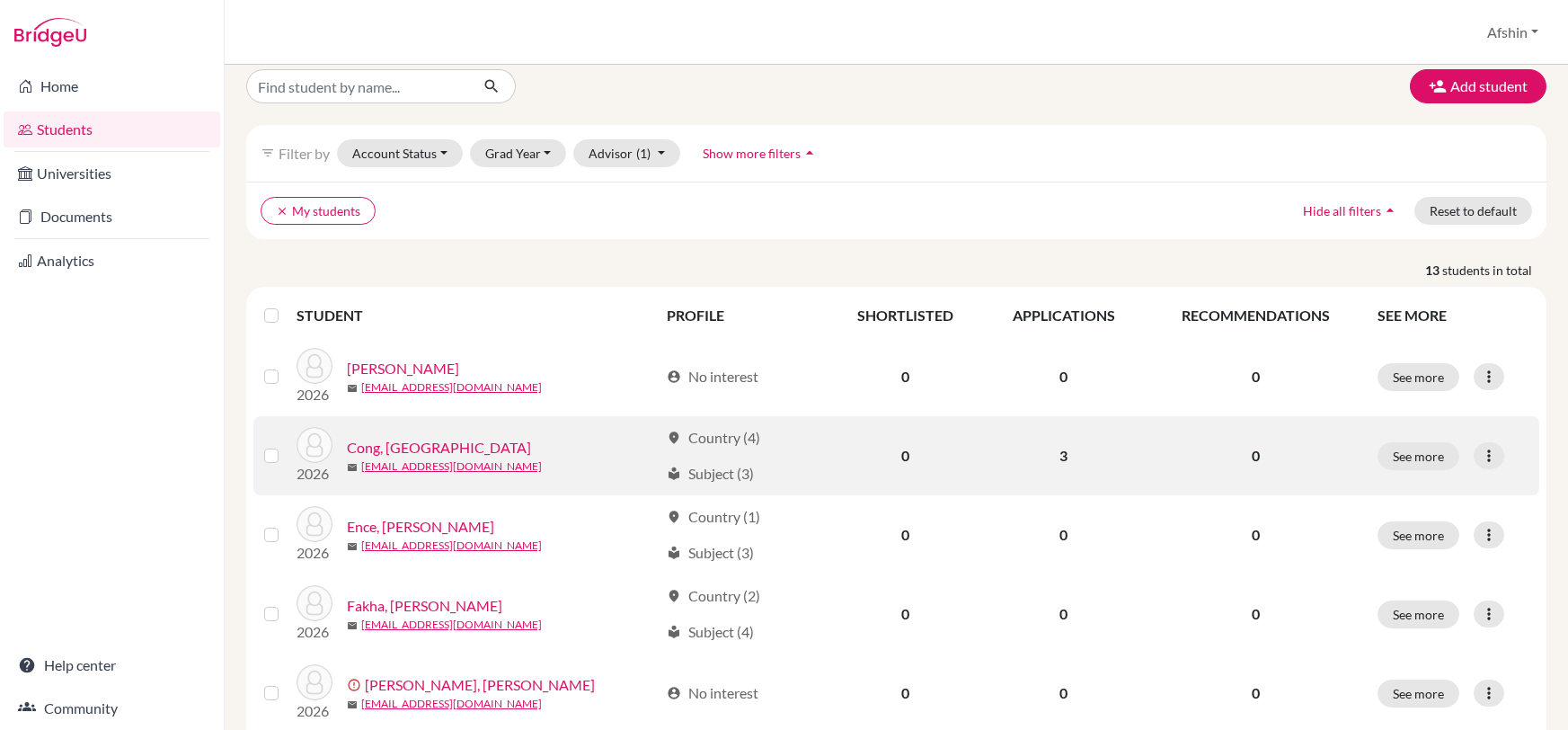
scroll to position [17, 0]
click at [457, 464] on link "con2374-1@oisankara.net" at bounding box center [452, 466] width 181 height 16
click at [1408, 452] on button "See more" at bounding box center [1418, 455] width 82 height 28
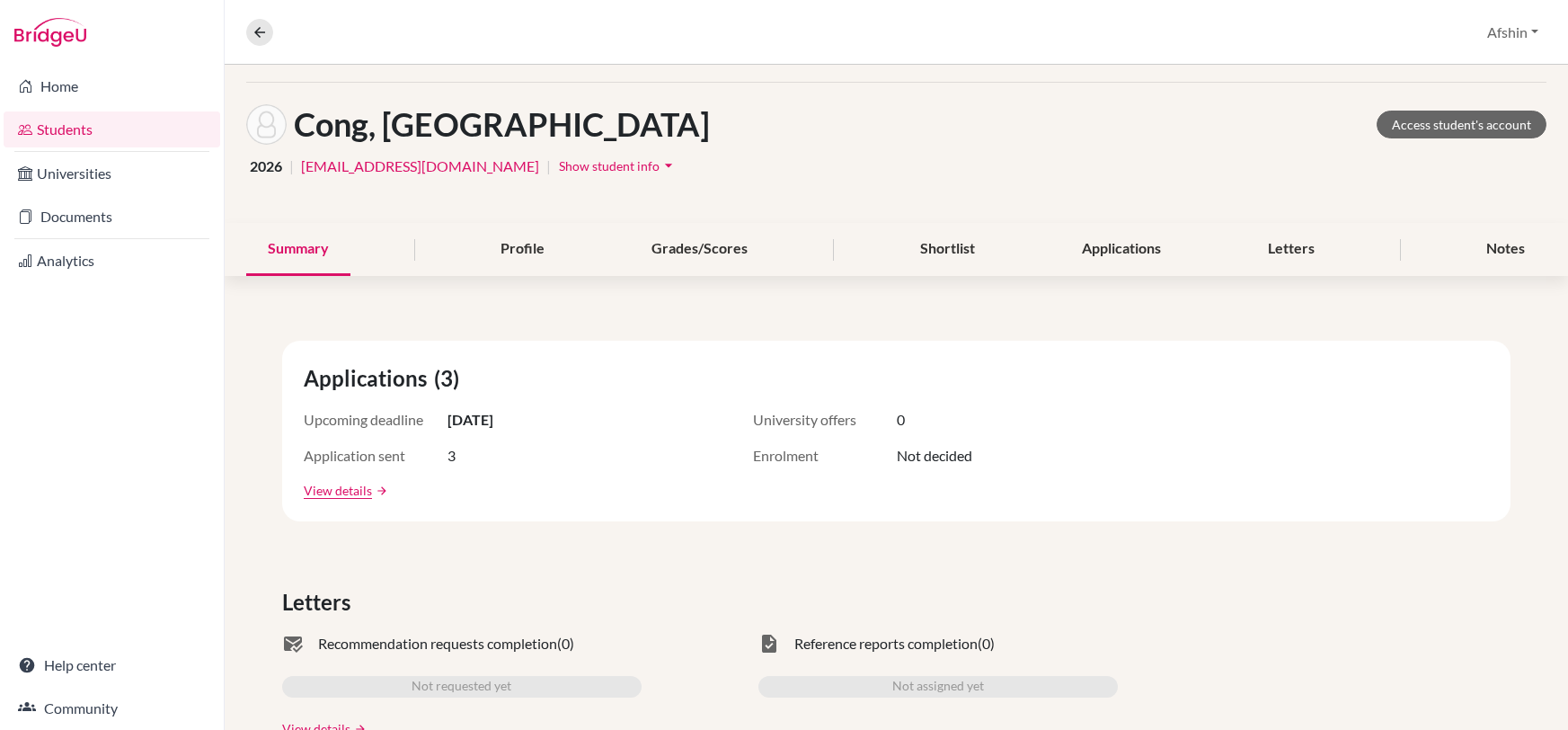
scroll to position [60, 0]
click at [1159, 256] on div "Applications" at bounding box center [1121, 250] width 122 height 53
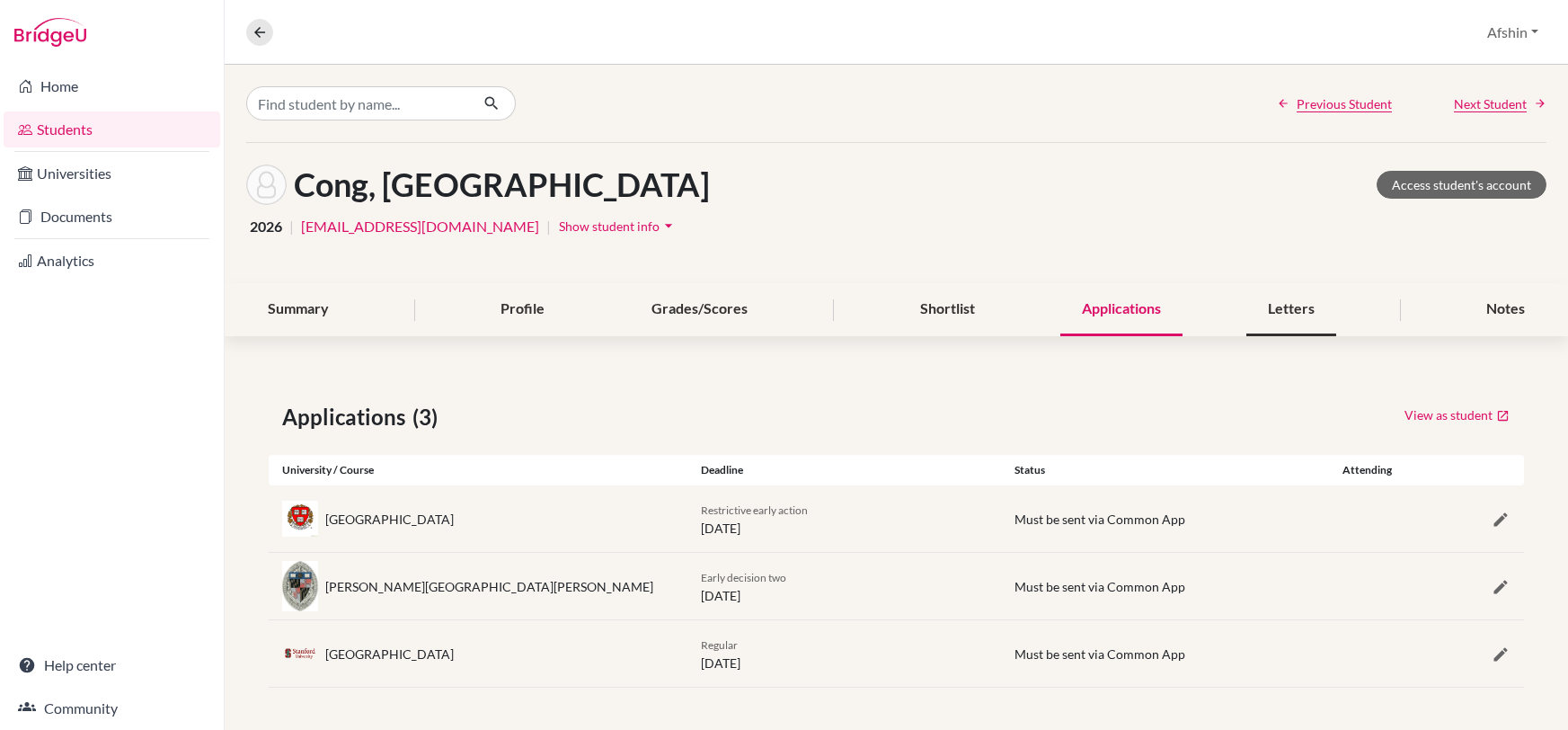
click at [1262, 307] on div "Letters" at bounding box center [1291, 309] width 90 height 53
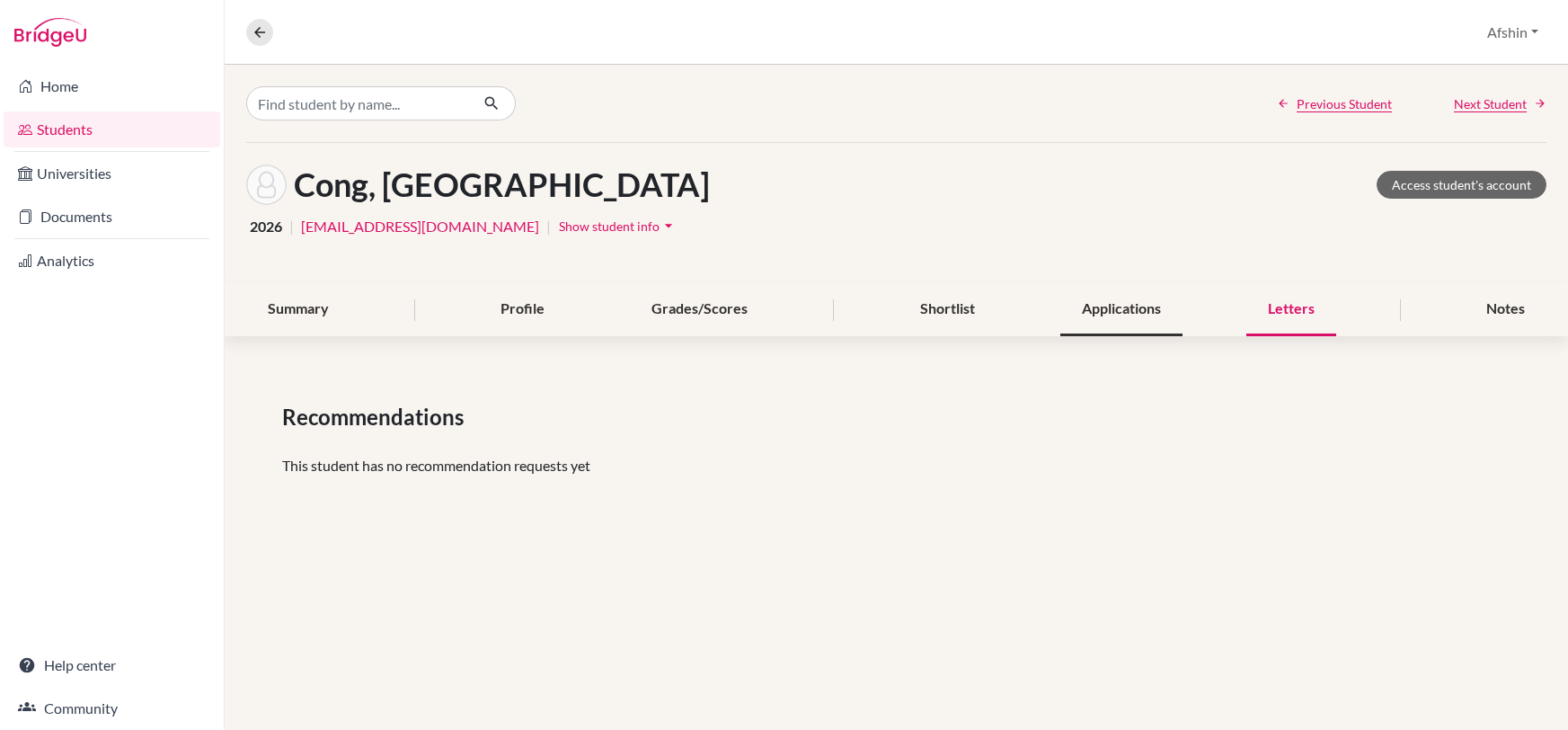
click at [1144, 308] on div "Applications" at bounding box center [1121, 309] width 122 height 53
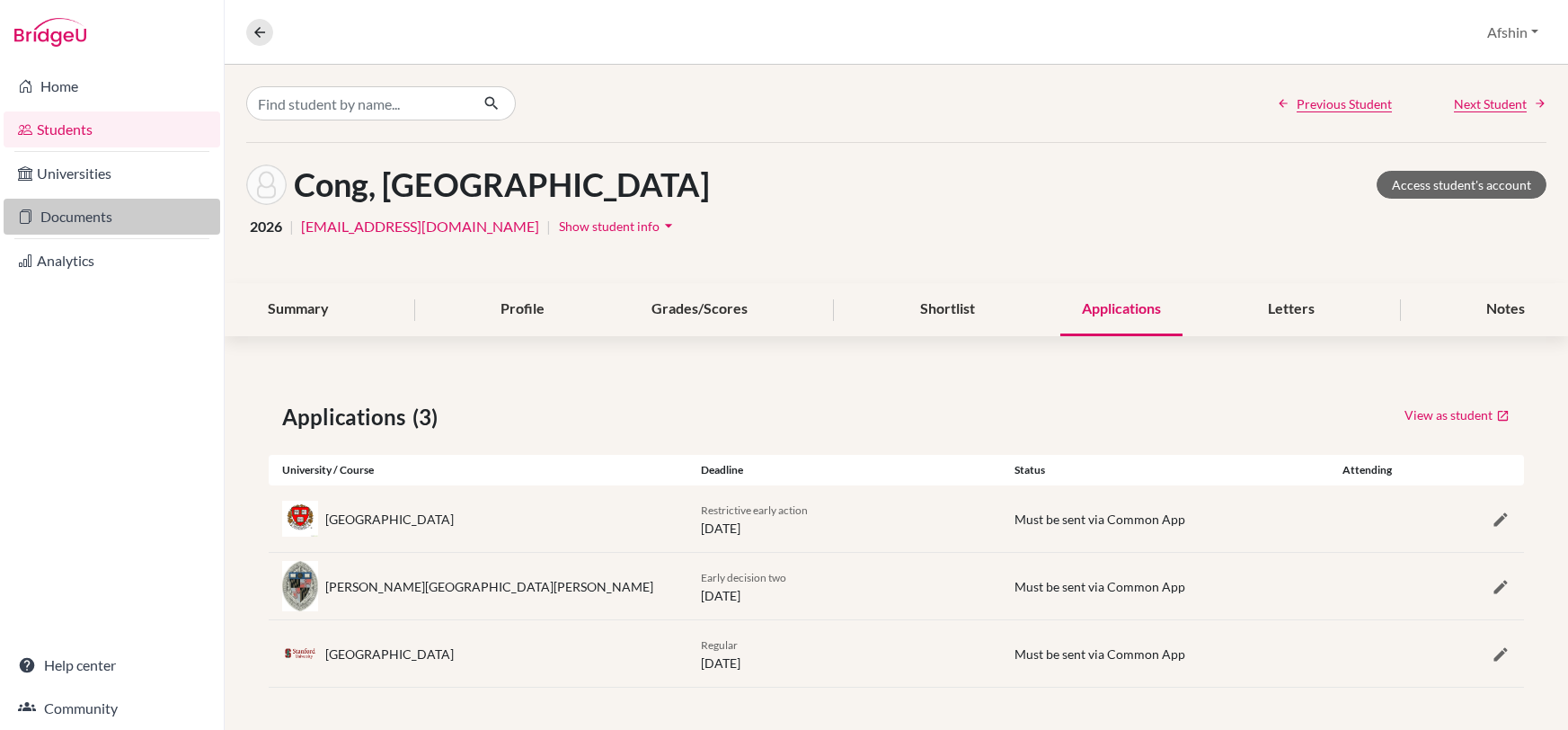
click at [69, 223] on link "Documents" at bounding box center [111, 216] width 216 height 36
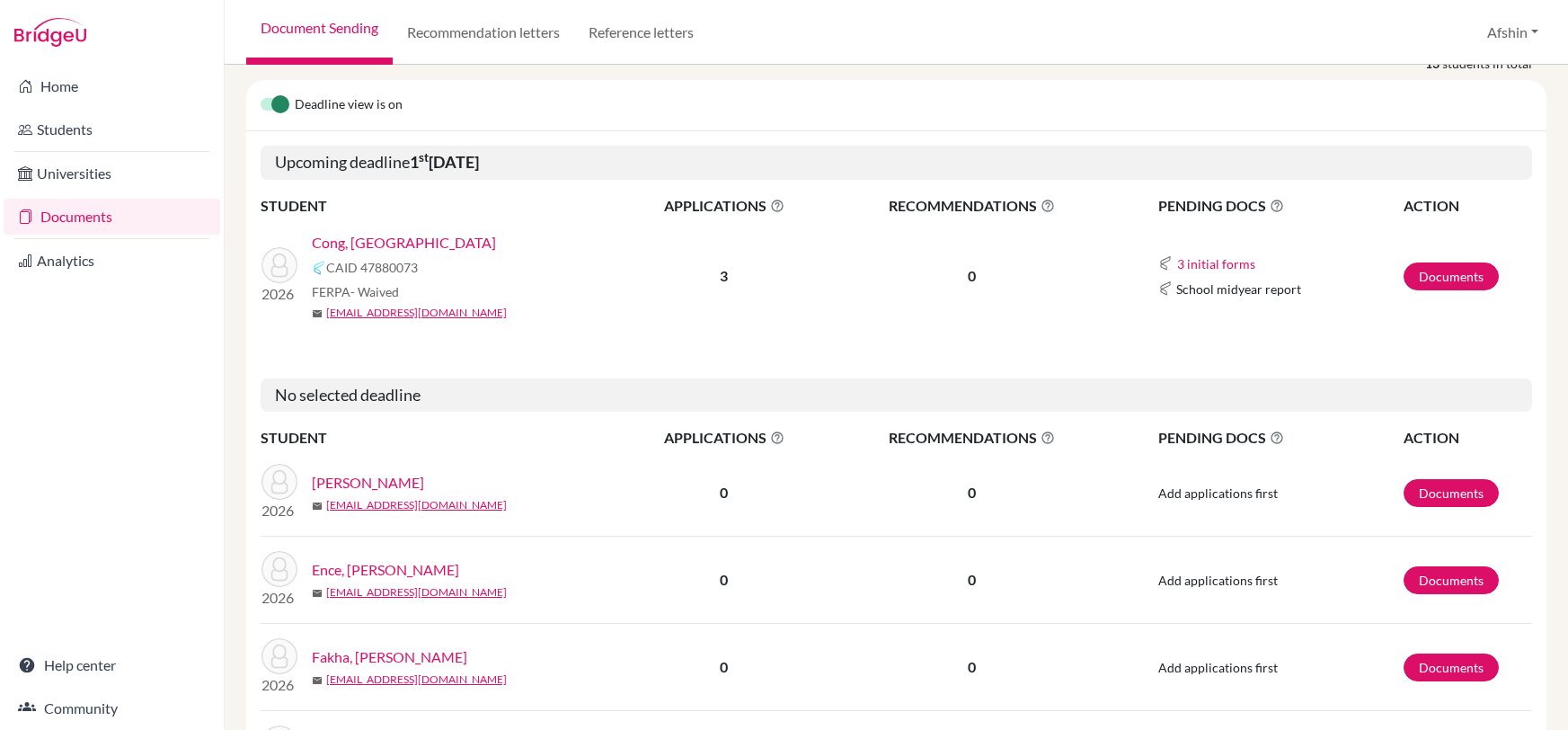
scroll to position [209, 0]
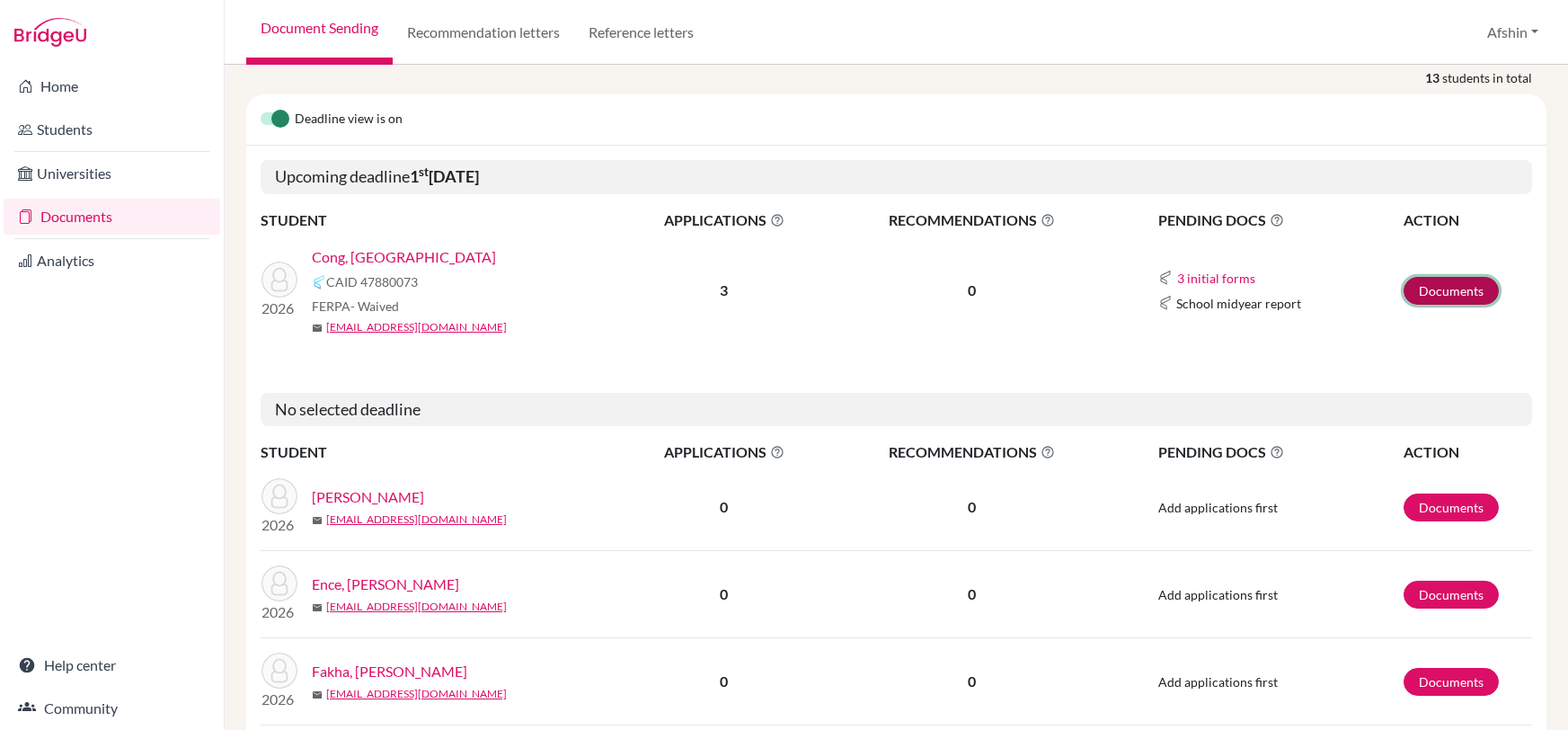
click at [1448, 294] on link "Documents" at bounding box center [1451, 290] width 95 height 28
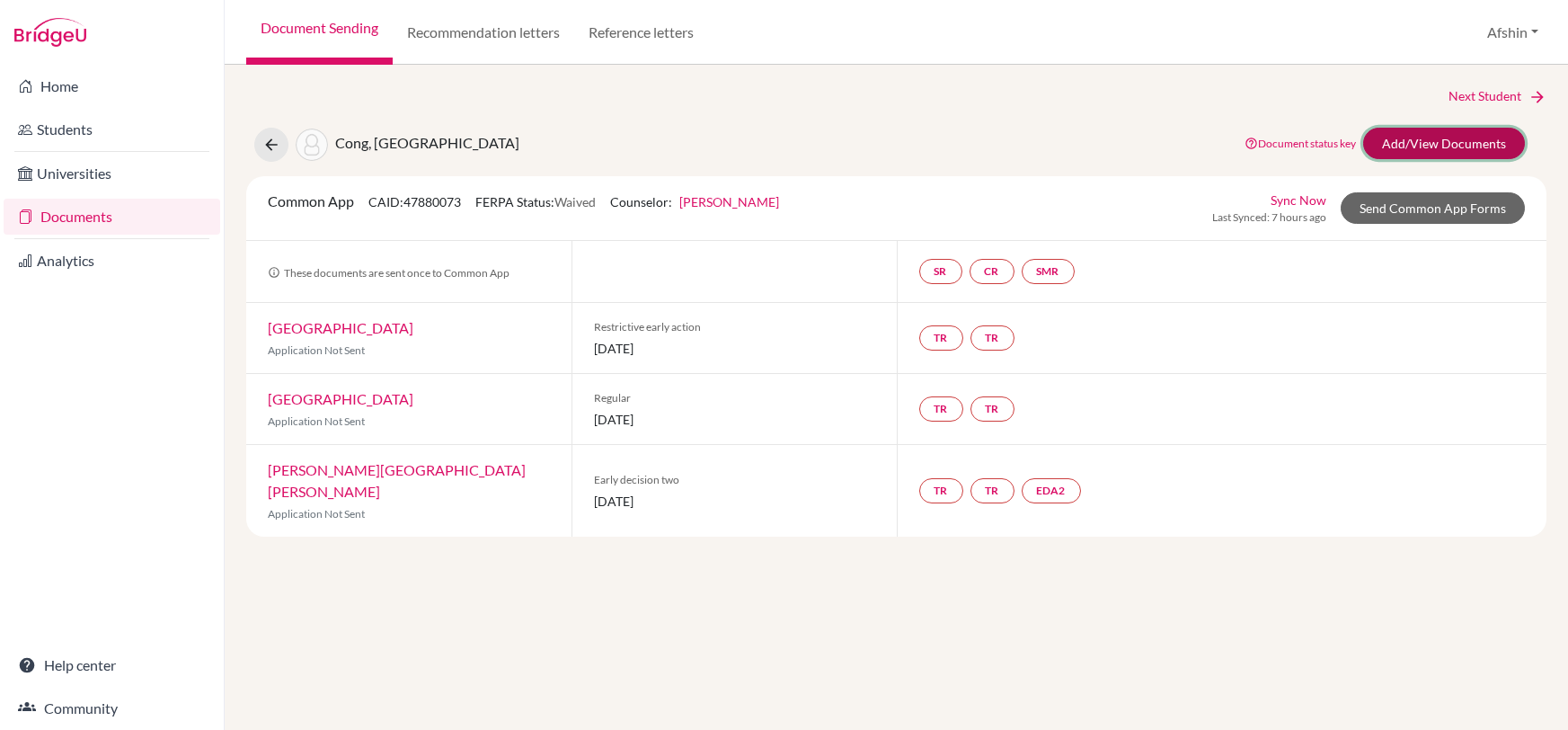
click at [1429, 150] on link "Add/View Documents" at bounding box center [1444, 143] width 161 height 32
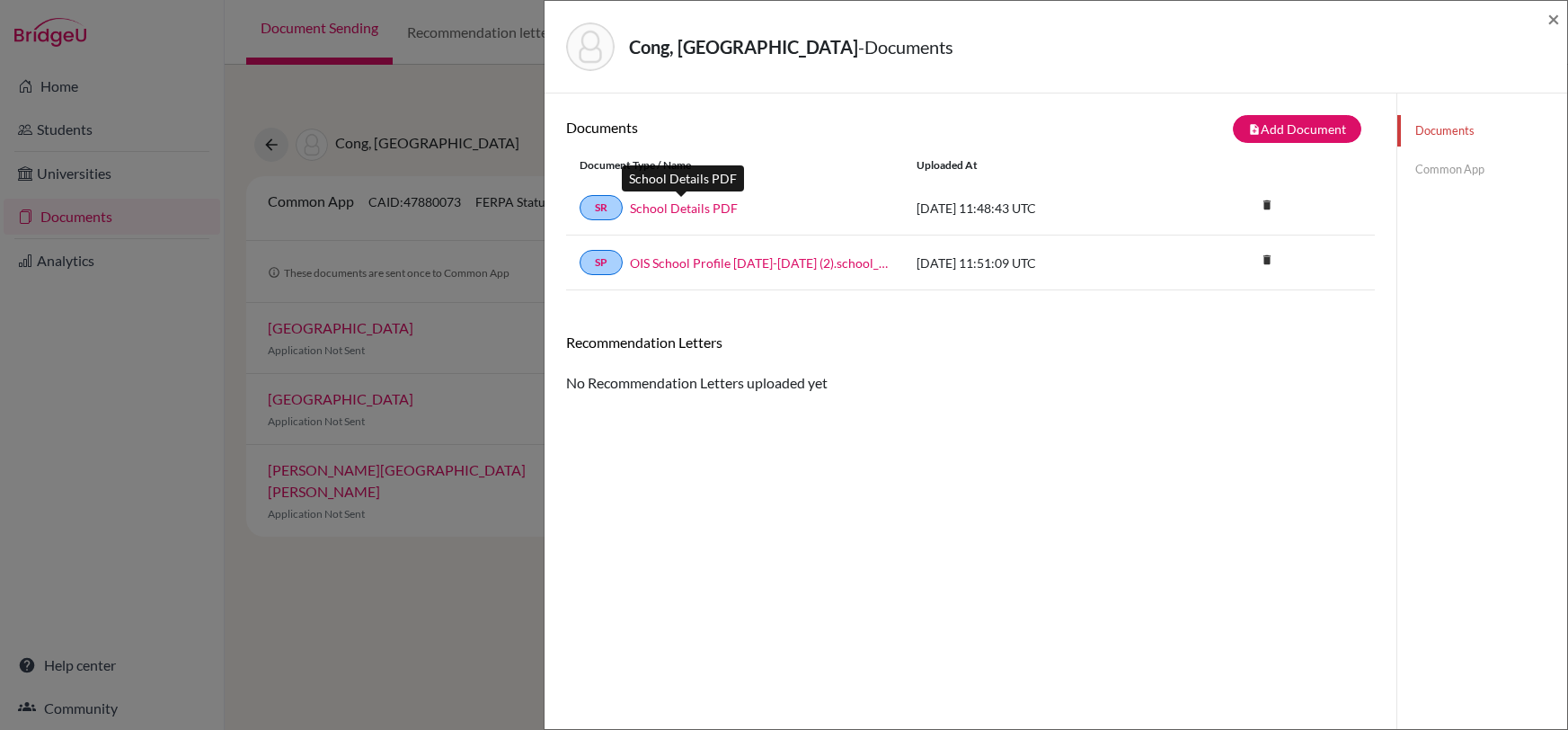
click at [696, 205] on link "School Details PDF" at bounding box center [684, 208] width 108 height 19
click at [898, 451] on div "Documents note_add Add Document Document type Change explanation for Common App…" at bounding box center [970, 458] width 809 height 687
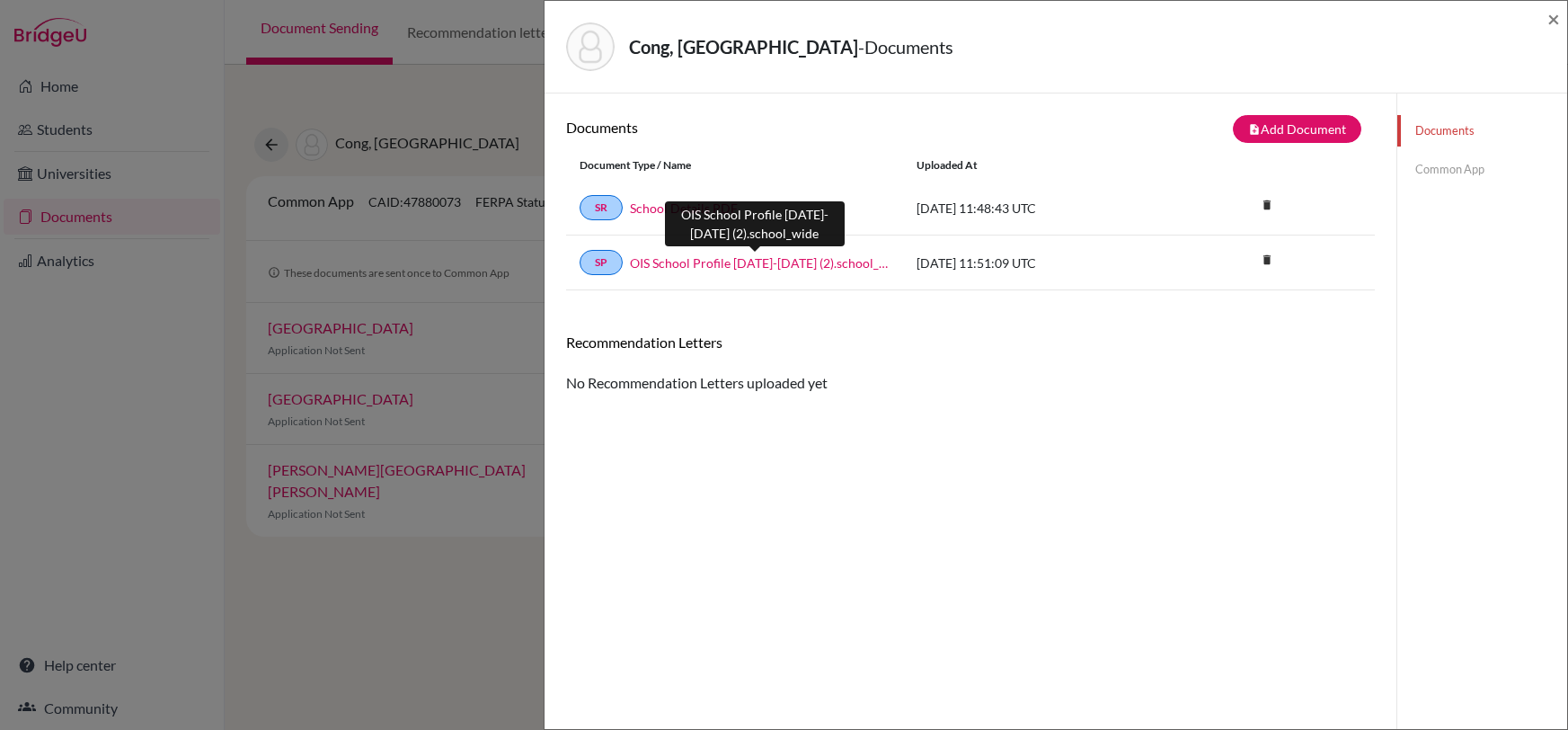
click at [789, 262] on link "OIS School Profile 2024-2025 (2).school_wide" at bounding box center [760, 263] width 259 height 19
click at [1437, 171] on link "Common App" at bounding box center [1482, 169] width 170 height 32
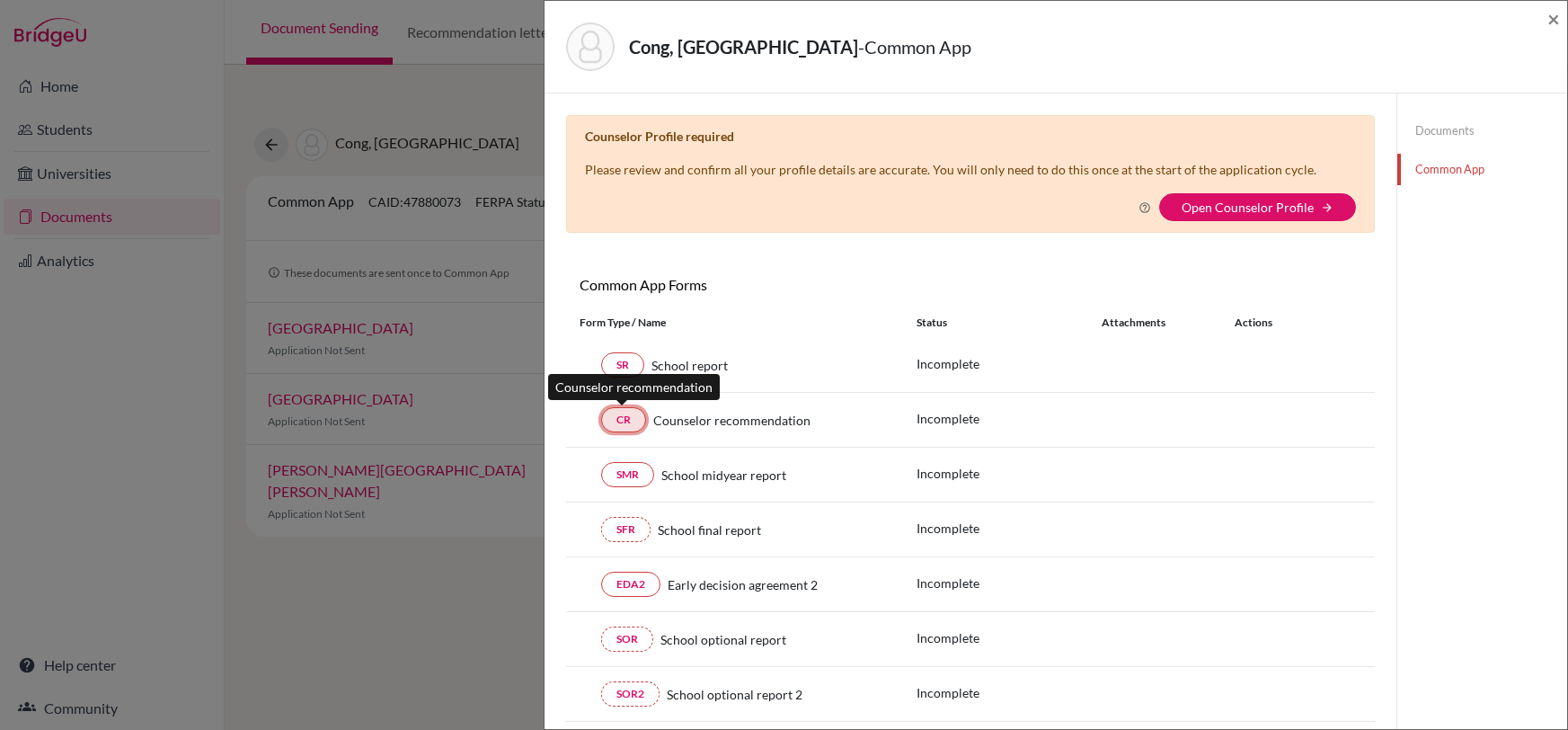
click at [625, 422] on link "CR" at bounding box center [624, 420] width 45 height 25
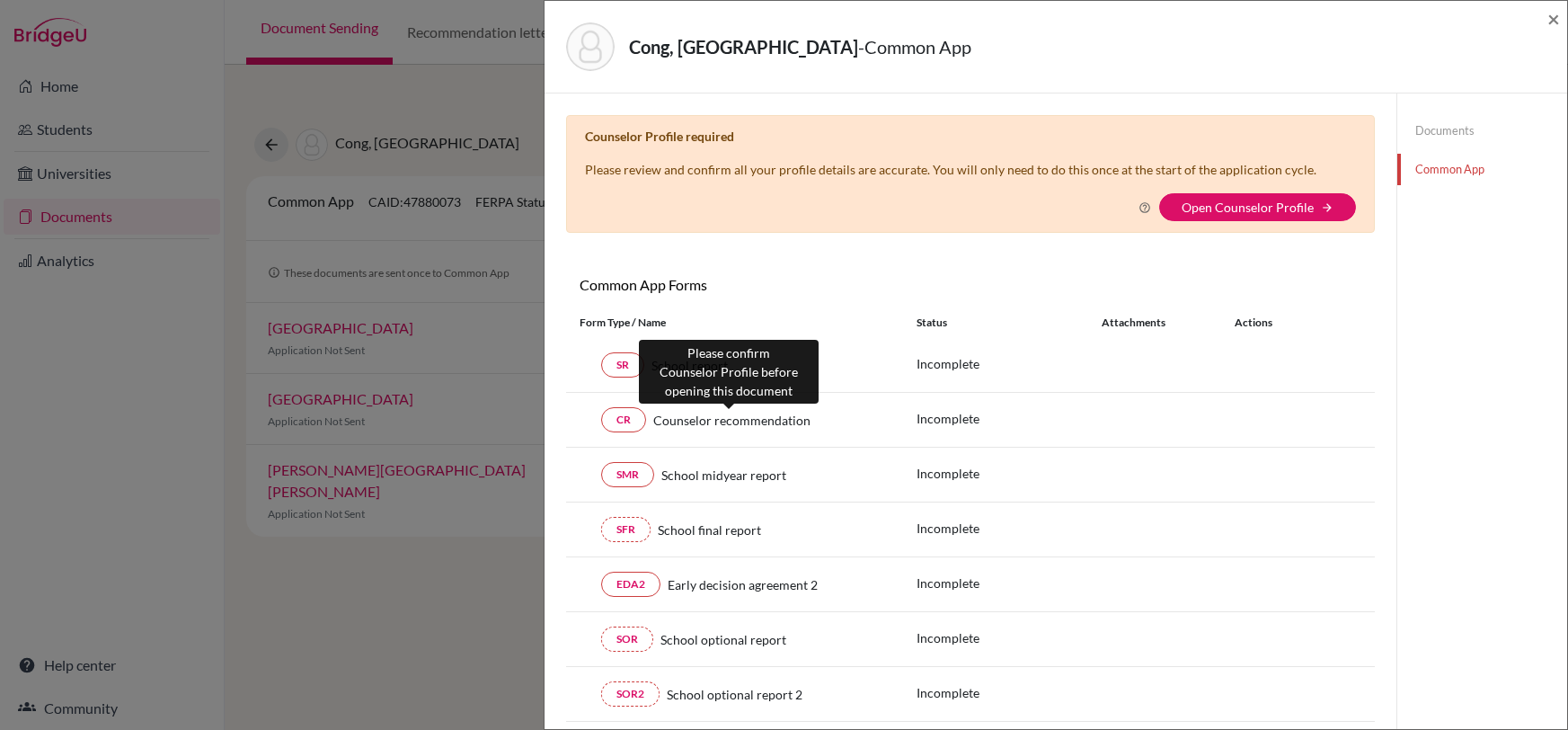
click at [726, 410] on span "Counselor recommendation" at bounding box center [732, 420] width 158 height 19
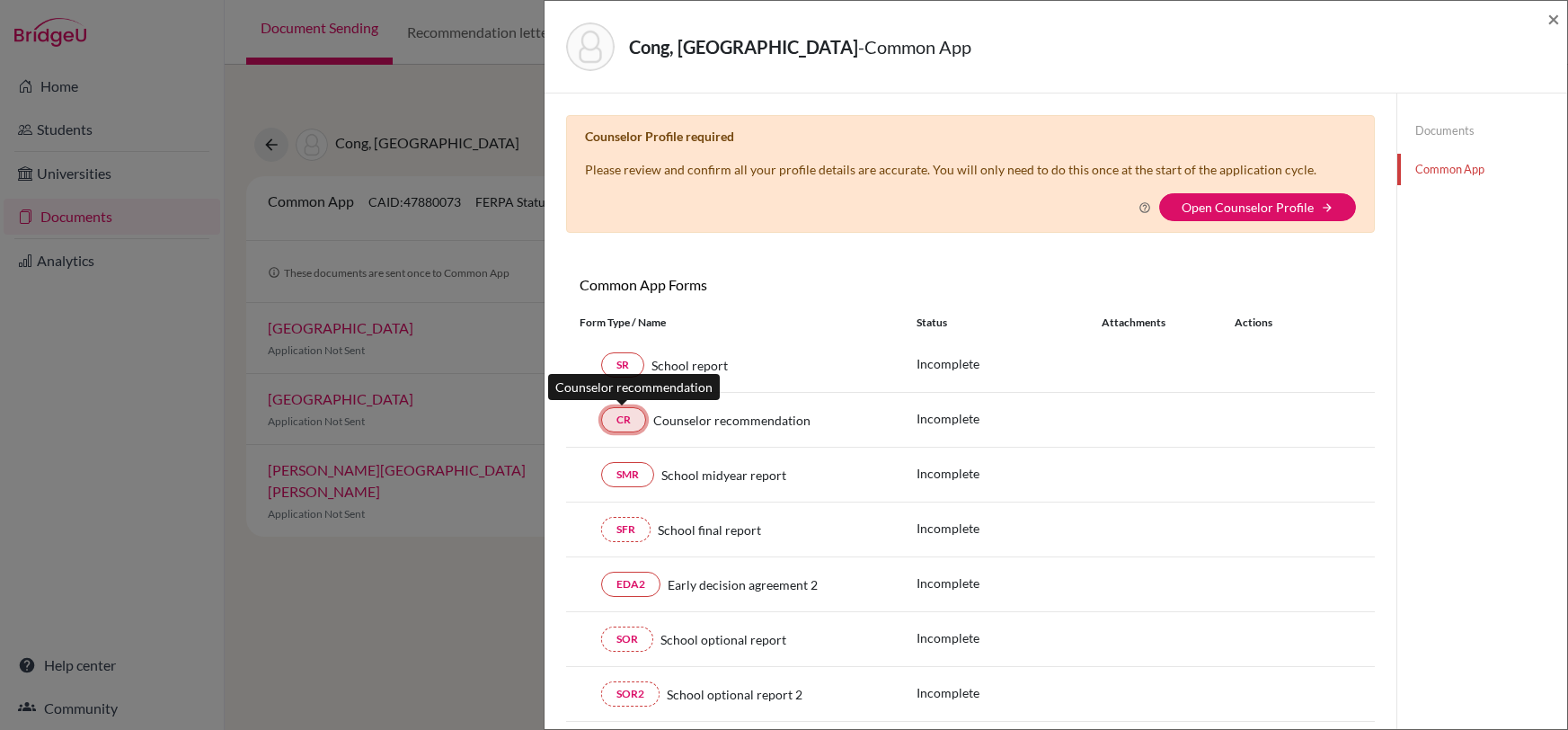
click at [625, 418] on link "CR" at bounding box center [624, 420] width 45 height 25
click at [620, 424] on link "CR" at bounding box center [624, 420] width 45 height 25
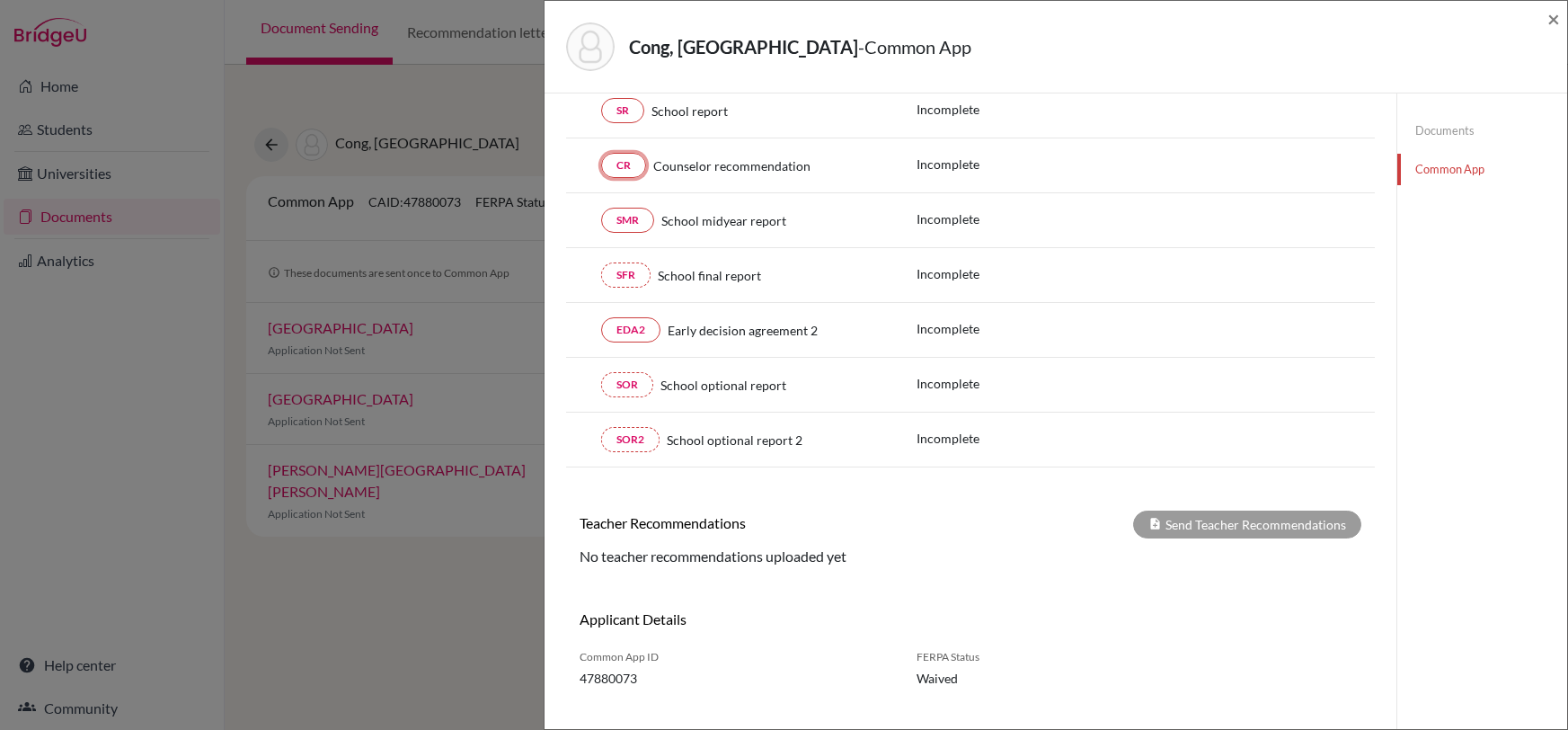
scroll to position [281, 0]
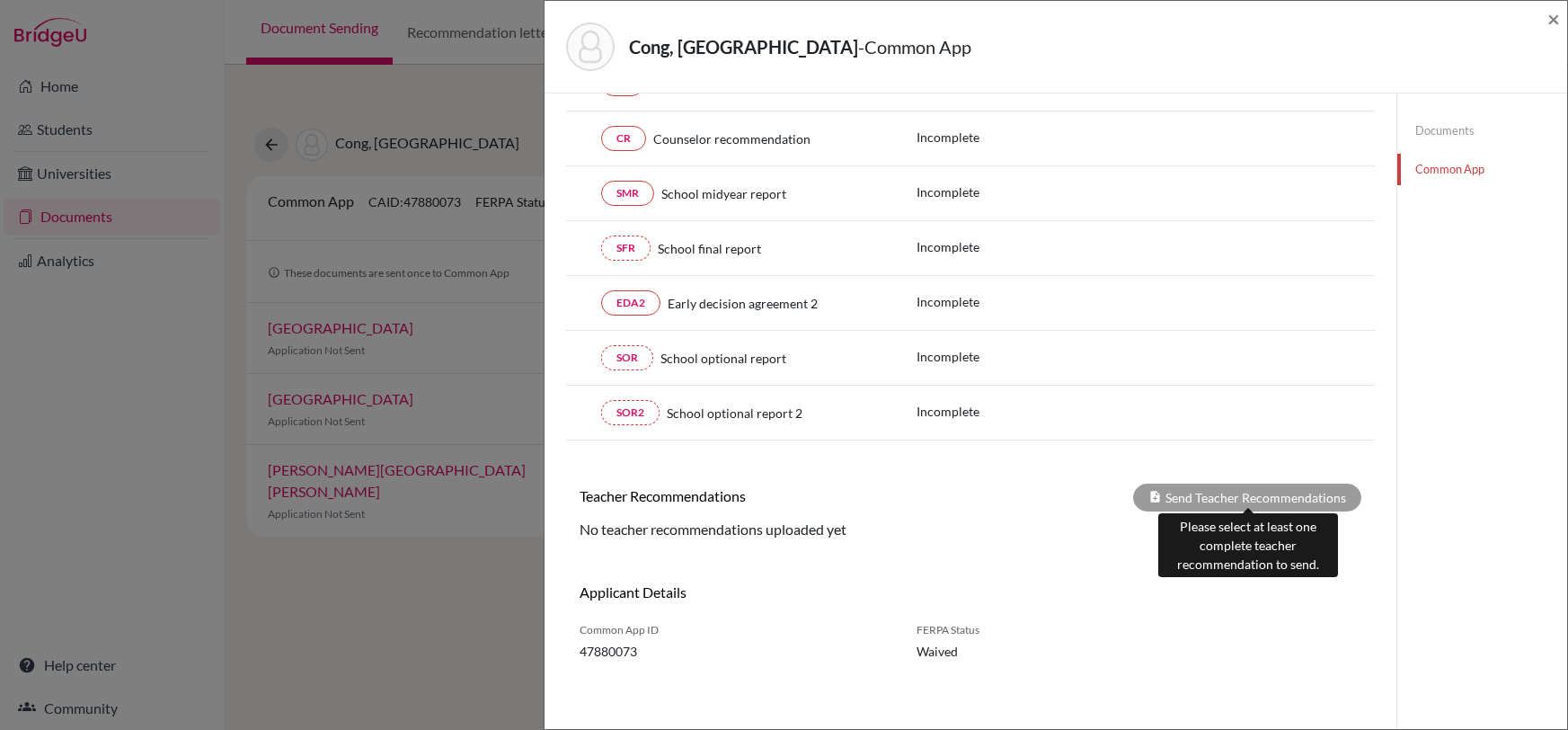
click at [1209, 500] on div "Send Teacher Recommendations" at bounding box center [1248, 497] width 229 height 28
click at [1201, 492] on div "Send Teacher Recommendations" at bounding box center [1248, 497] width 229 height 28
click at [1227, 485] on div "Send Teacher Recommendations" at bounding box center [1248, 497] width 229 height 28
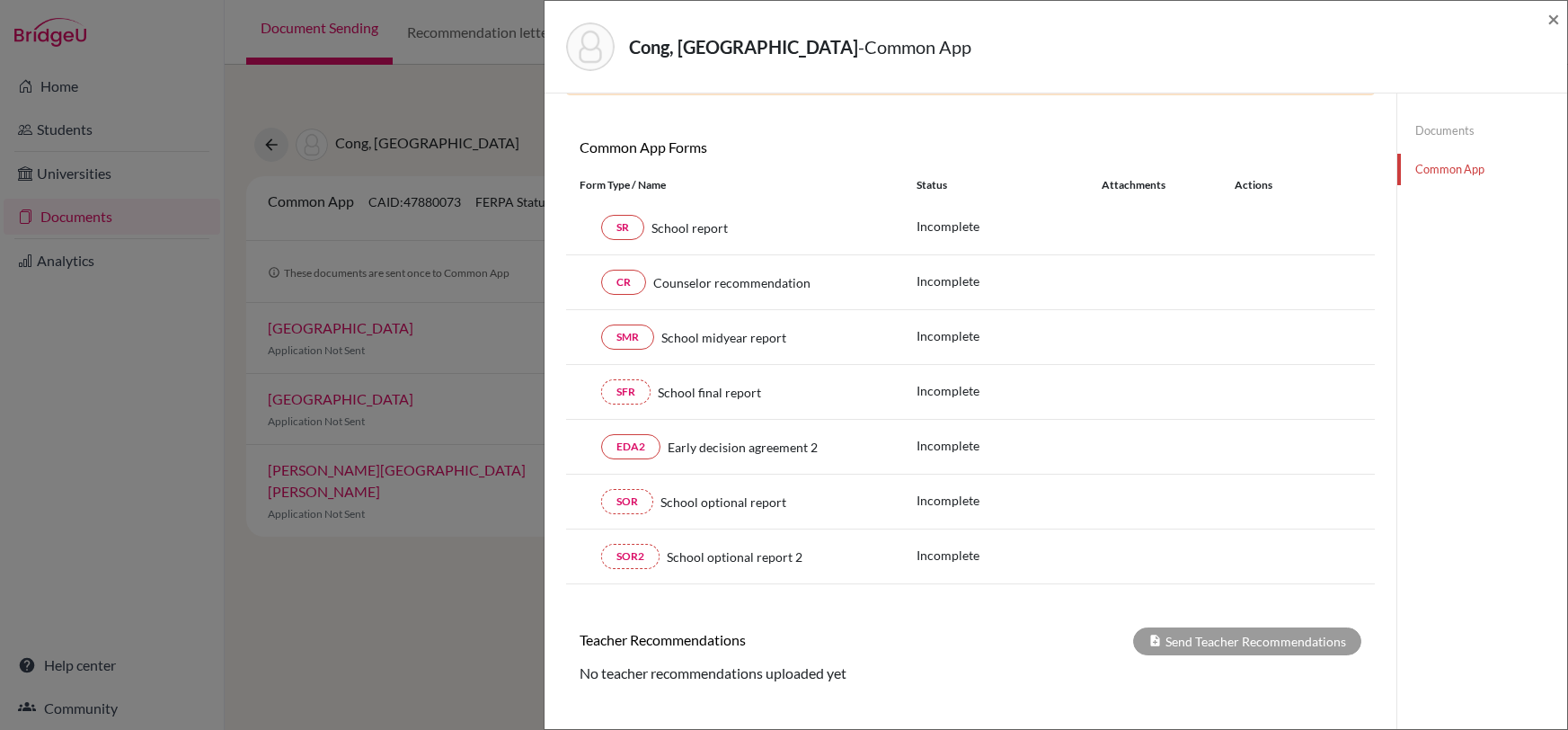
scroll to position [20, 0]
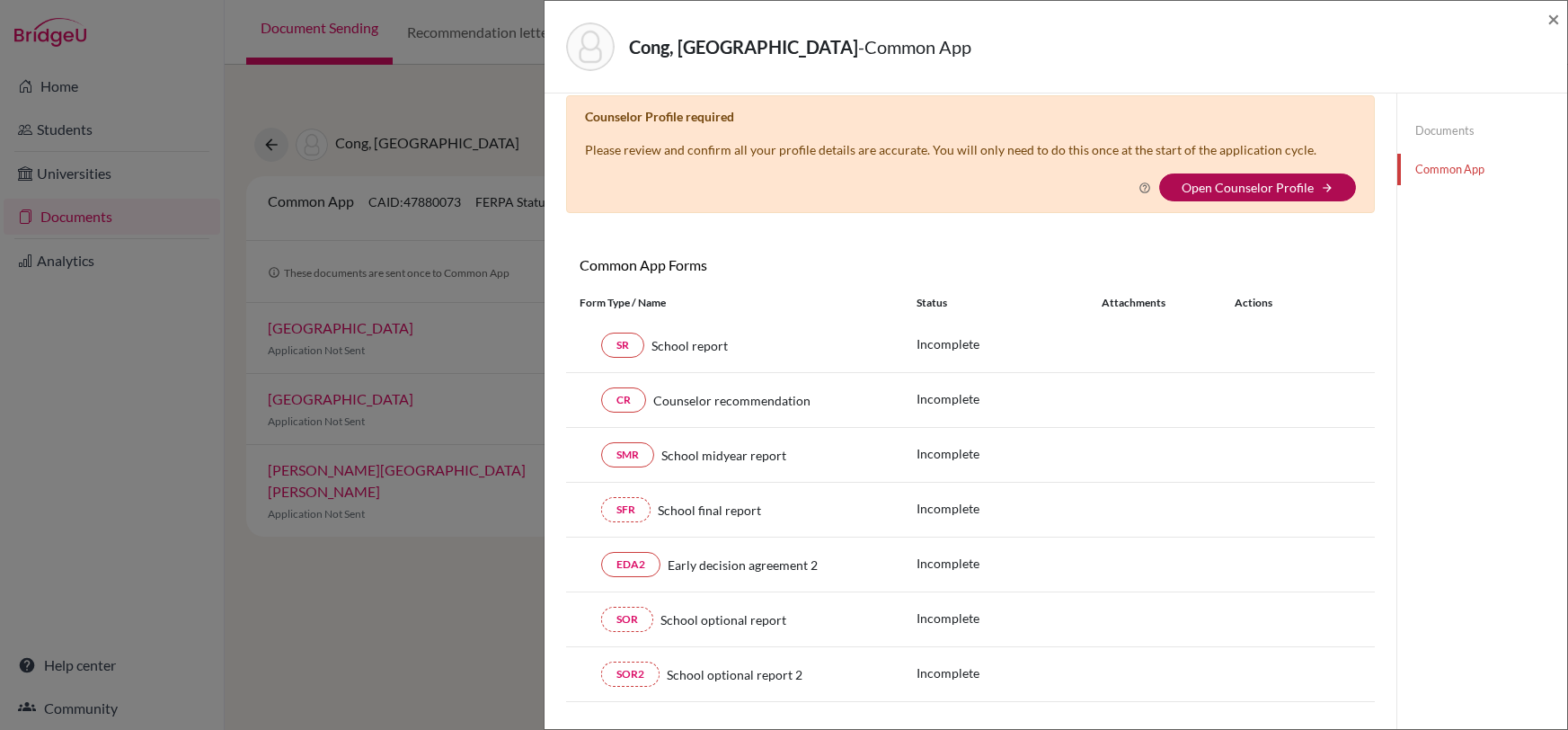
click at [1268, 188] on link "Open Counselor Profile" at bounding box center [1248, 187] width 133 height 15
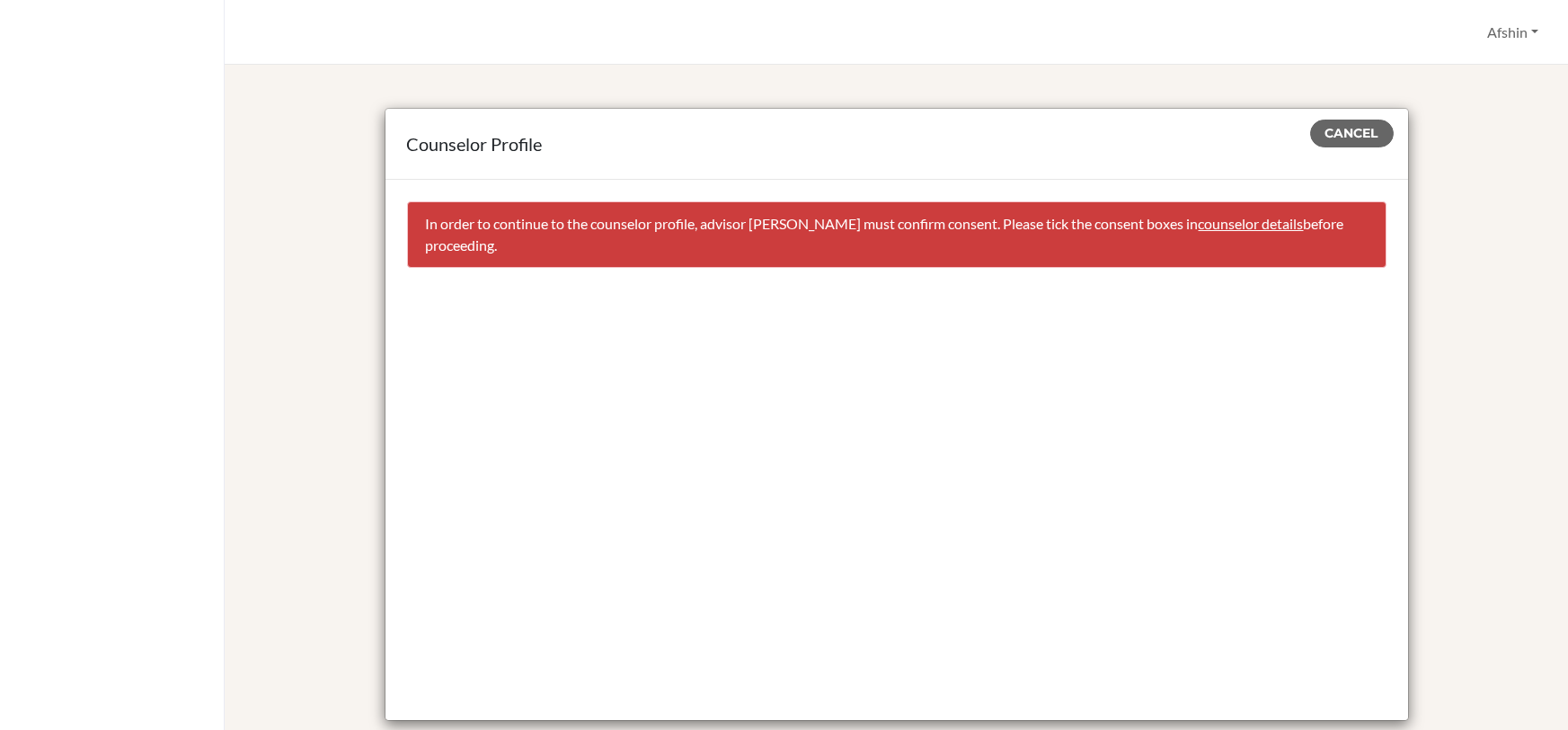
click at [1235, 221] on link "counselor details" at bounding box center [1251, 224] width 105 height 17
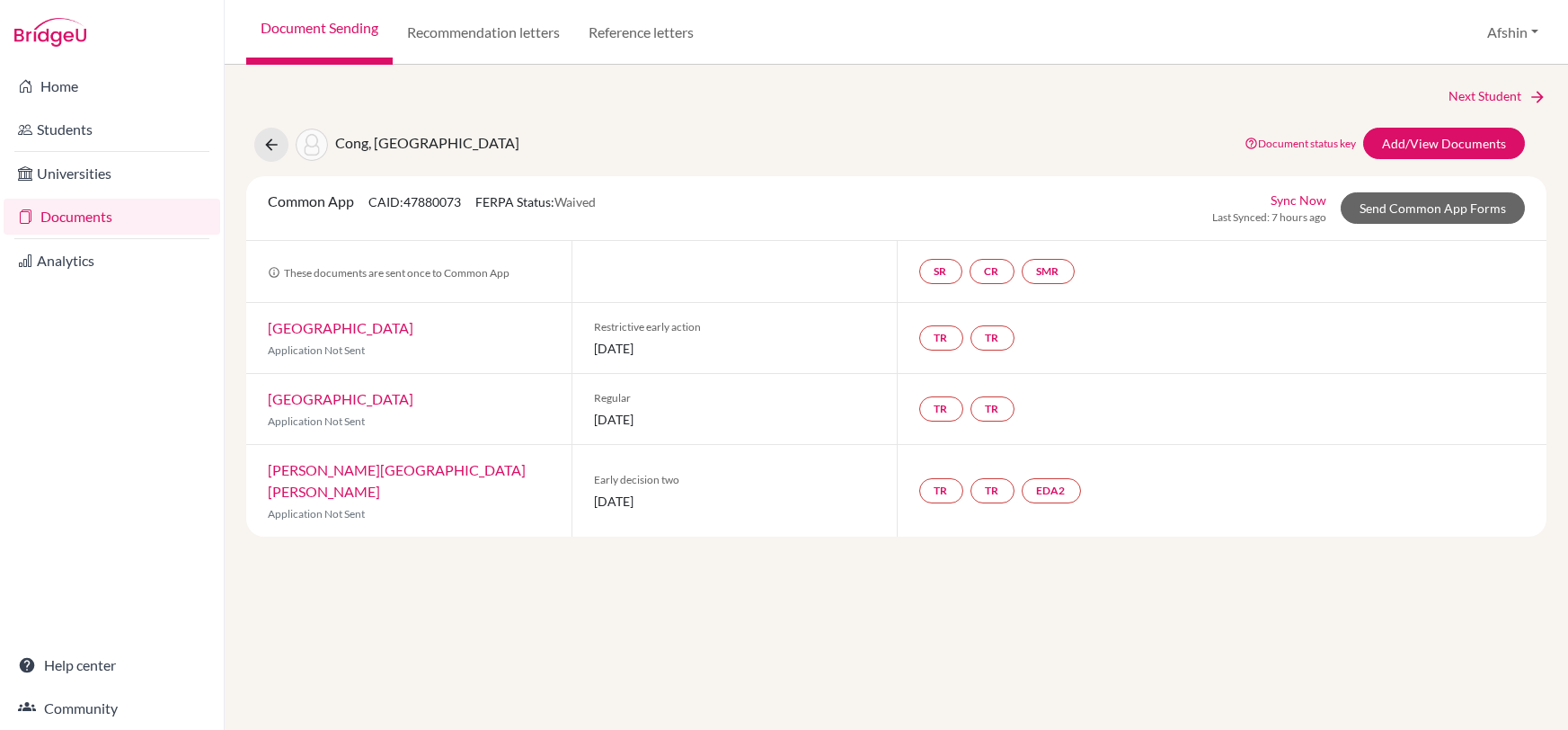
select select "457617"
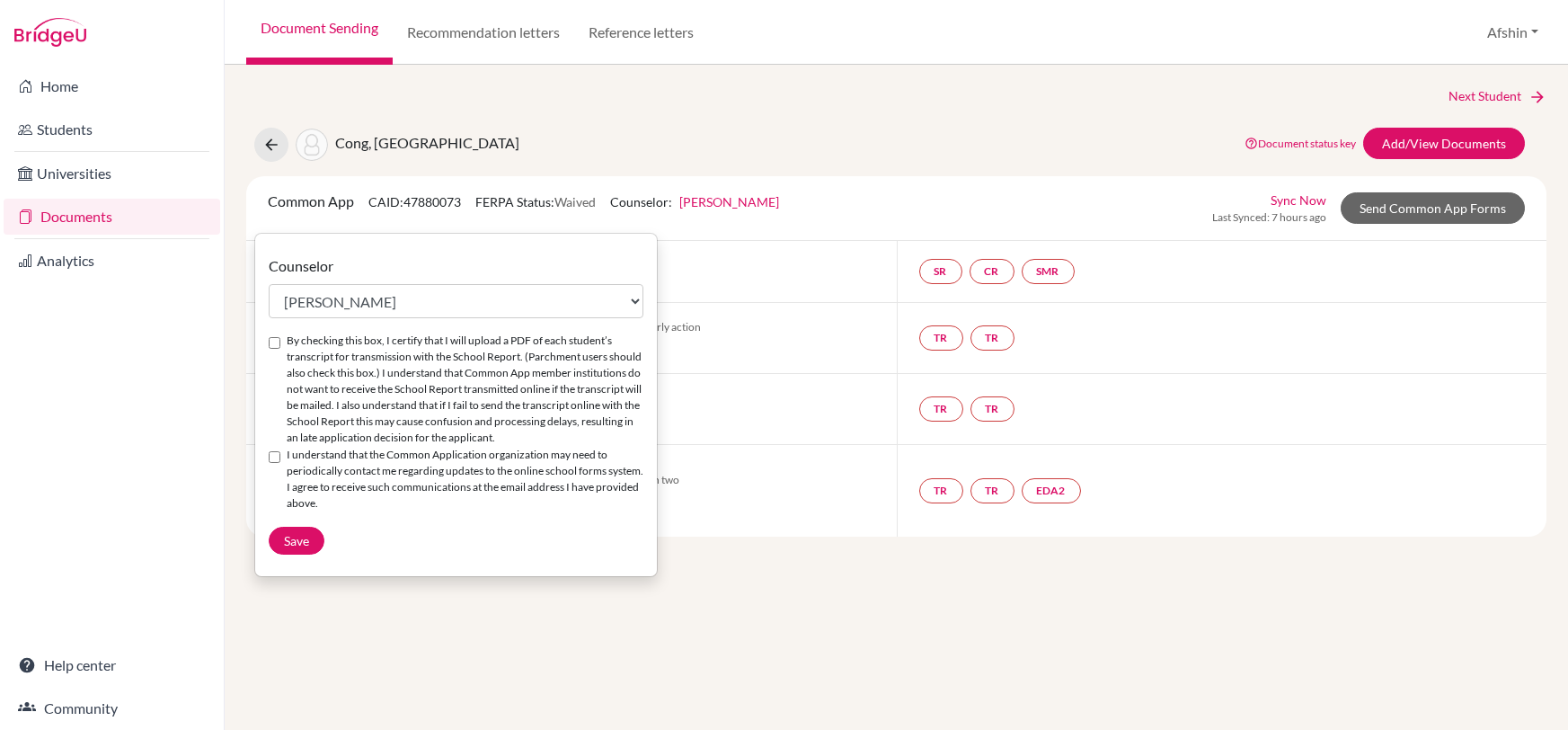
click at [281, 350] on div "By checking this box, I certify that I will upload a PDF of each student’s tran…" at bounding box center [456, 389] width 375 height 114
click at [276, 341] on input "By checking this box, I certify that I will upload a PDF of each student’s tran…" at bounding box center [275, 343] width 12 height 12
checkbox input "true"
click at [275, 451] on input "I understand that the Common Application organization may need to periodically …" at bounding box center [275, 457] width 12 height 12
checkbox input "true"
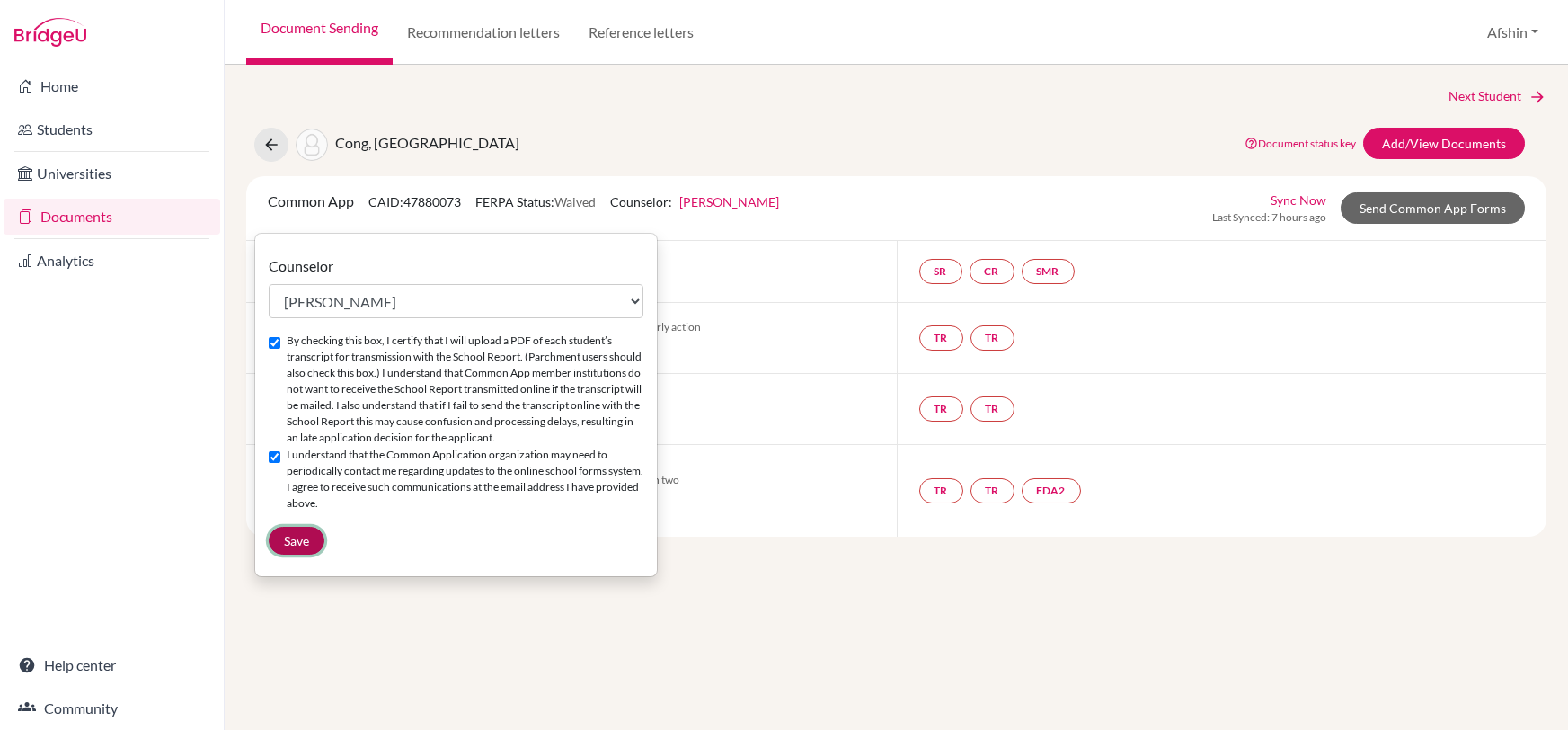
click at [294, 544] on span "Save" at bounding box center [297, 541] width 25 height 15
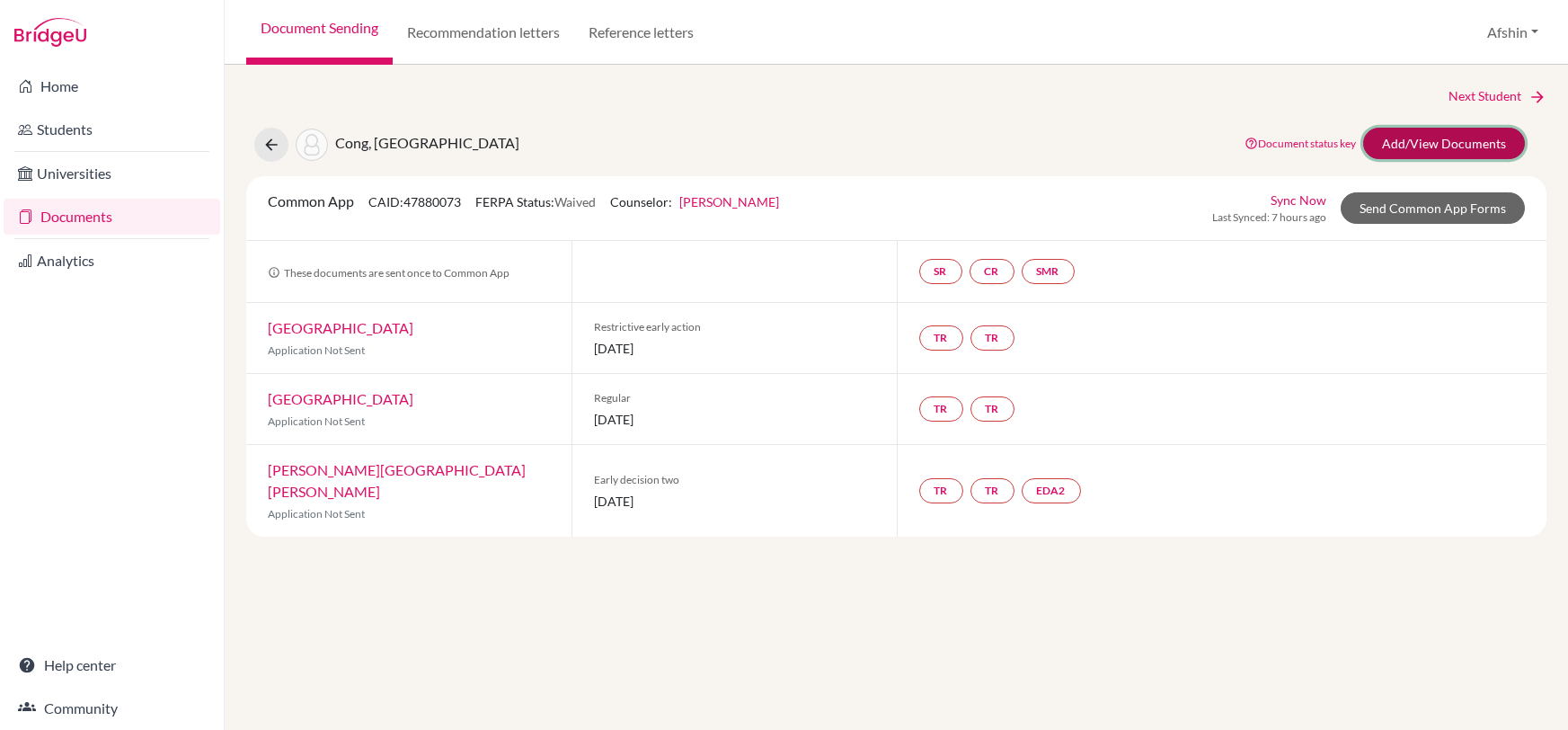
click at [1453, 145] on link "Add/View Documents" at bounding box center [1444, 143] width 161 height 32
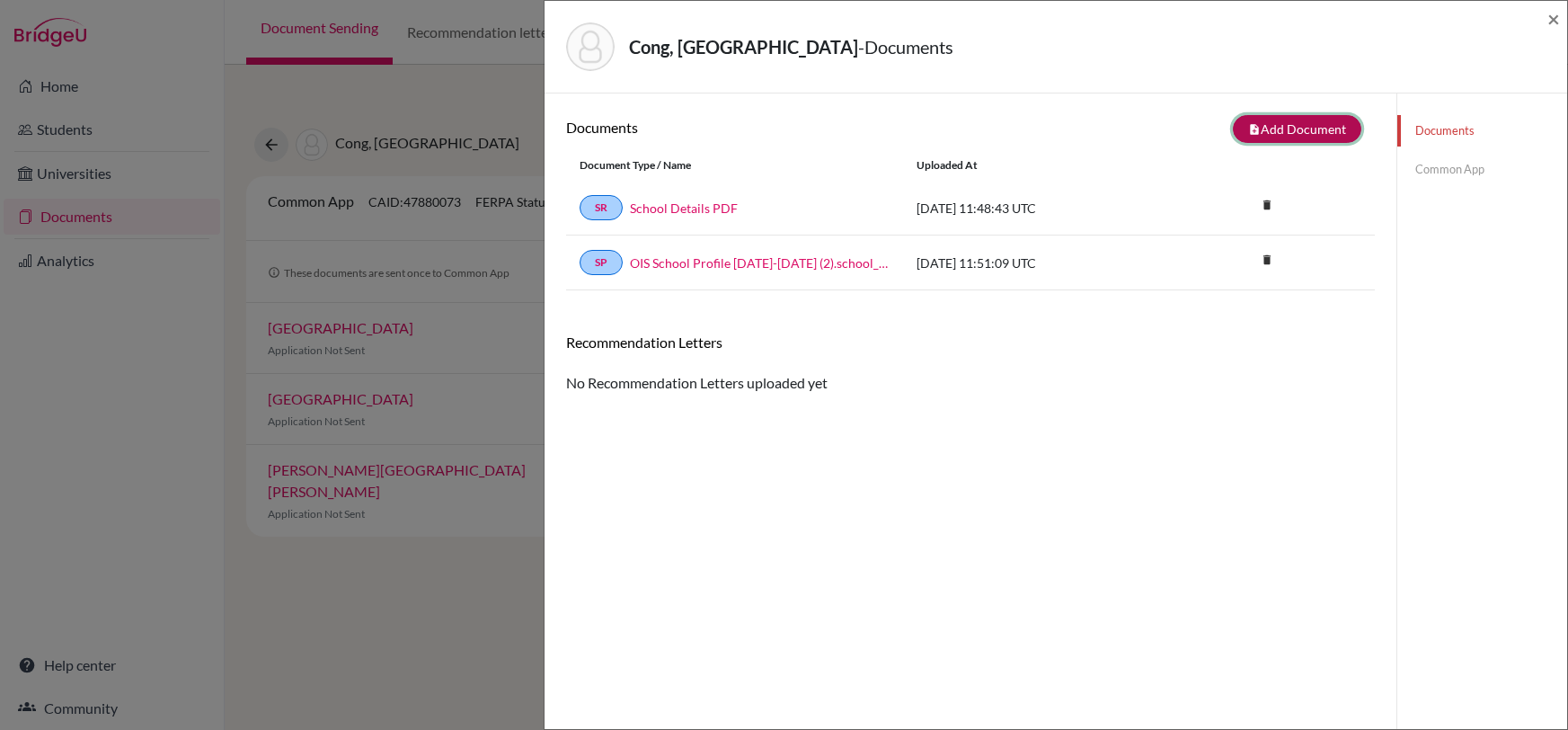
click at [1301, 135] on button "note_add Add Document" at bounding box center [1297, 129] width 129 height 28
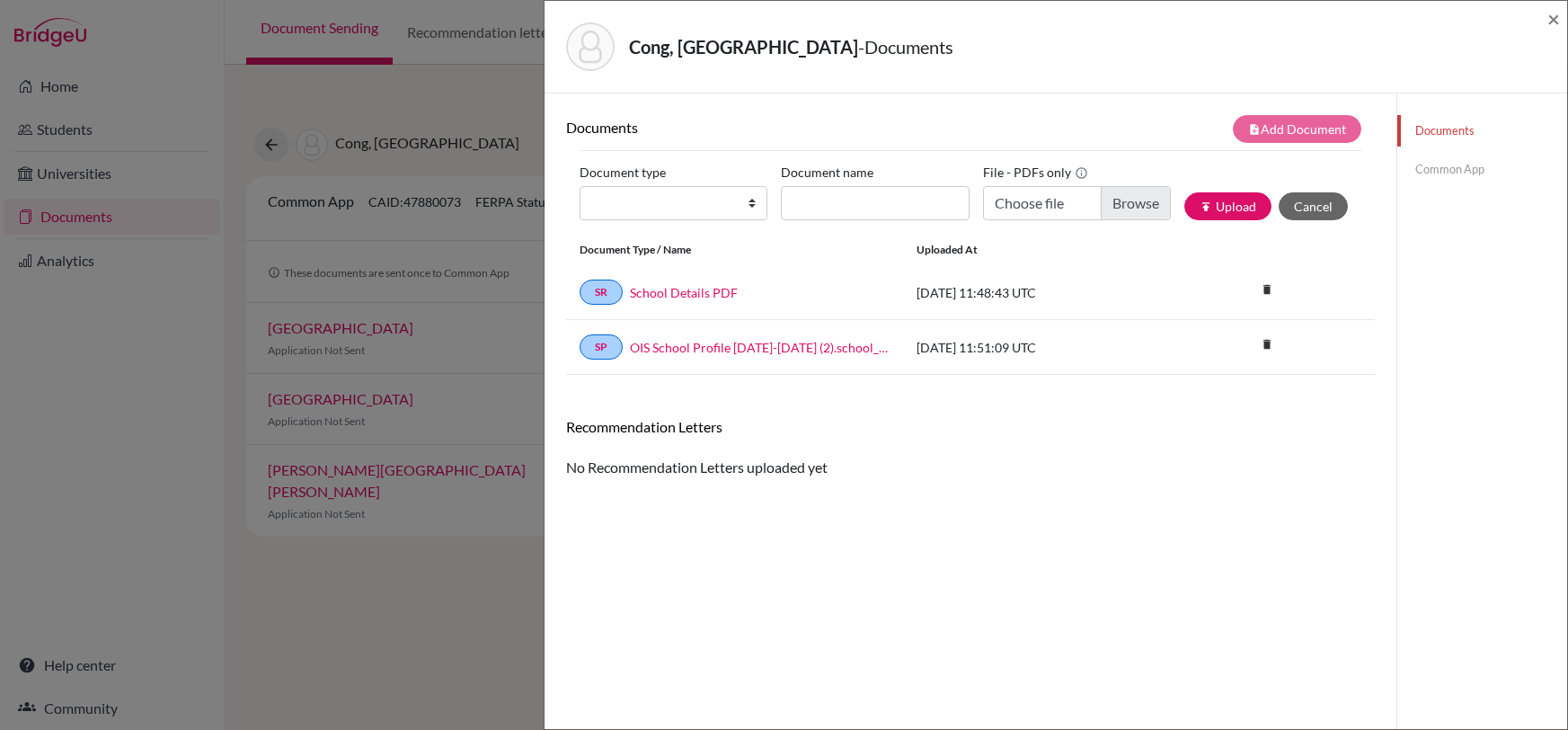
click at [699, 219] on div "Document type Change explanation for Common App reports Counselor recommendatio…" at bounding box center [680, 189] width 202 height 62
click at [699, 213] on select "Change explanation for Common App reports Counselor recommendation Internationa…" at bounding box center [674, 204] width 188 height 35
click at [918, 647] on div "Documents note_add Add Document Document type Change explanation for Common App…" at bounding box center [970, 458] width 809 height 687
click at [410, 596] on div "Cong, Yuanzhou - Documents × Documents note_add Add Document Document type Chan…" at bounding box center [784, 365] width 1568 height 730
click at [1560, 25] on div "Cong, [GEOGRAPHIC_DATA] - Documents ×" at bounding box center [1056, 47] width 1023 height 92
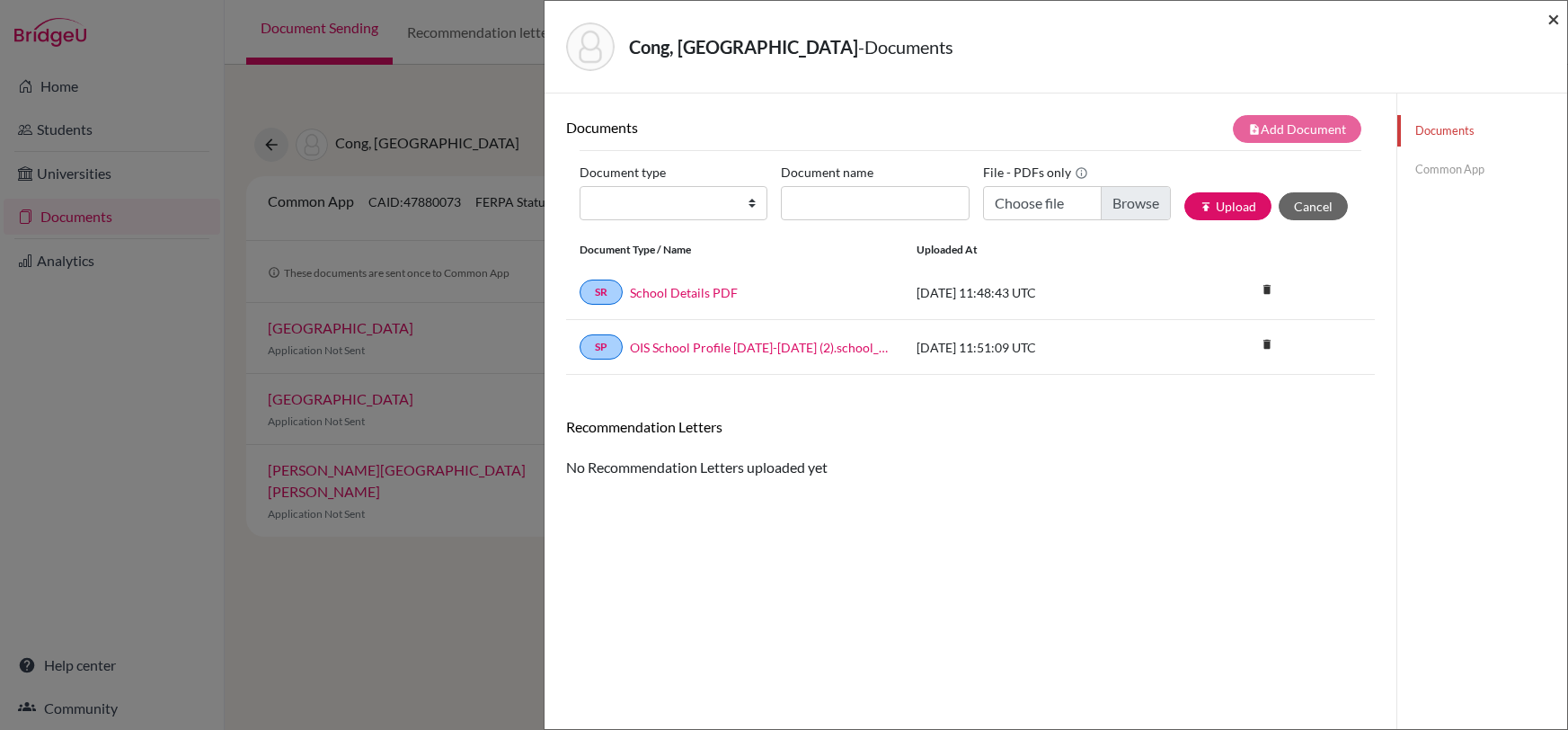
click at [1558, 20] on span "×" at bounding box center [1554, 18] width 12 height 26
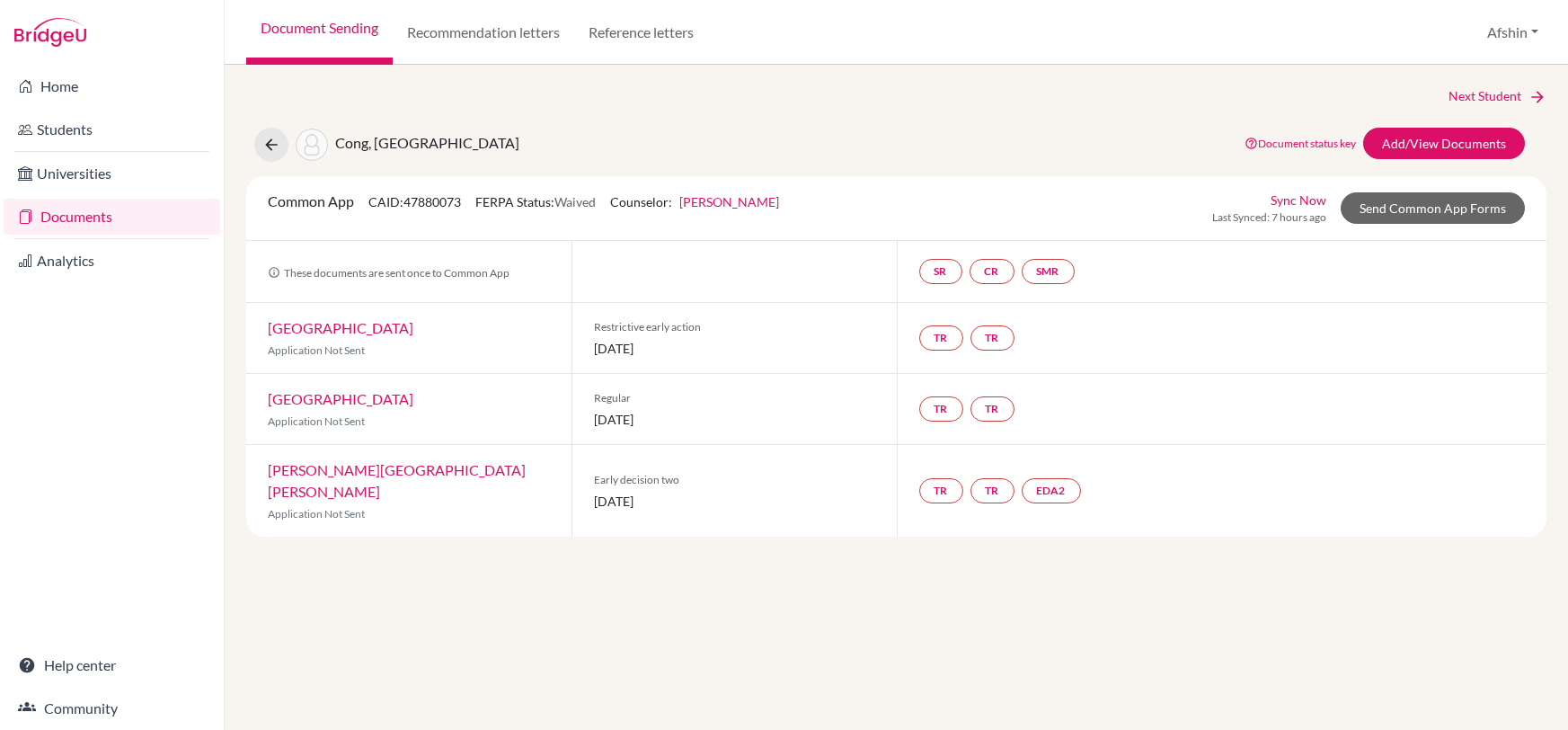
click at [768, 618] on div "Next Student Cong, [GEOGRAPHIC_DATA] Document status key TR Requirement. Docume…" at bounding box center [896, 397] width 1343 height 665
click at [715, 613] on div "Next Student Cong, [GEOGRAPHIC_DATA] Document status key TR Requirement. Docume…" at bounding box center [896, 397] width 1343 height 665
click at [815, 355] on div "Restrictive early action [DATE]" at bounding box center [734, 337] width 326 height 70
